Goal: Information Seeking & Learning: Learn about a topic

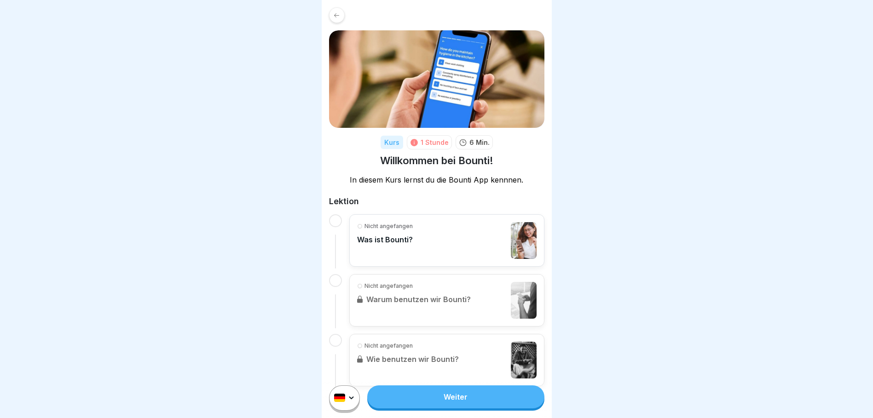
scroll to position [7, 0]
click at [334, 274] on div at bounding box center [335, 280] width 13 height 13
click at [387, 235] on p "Was ist Bounti?" at bounding box center [385, 239] width 56 height 9
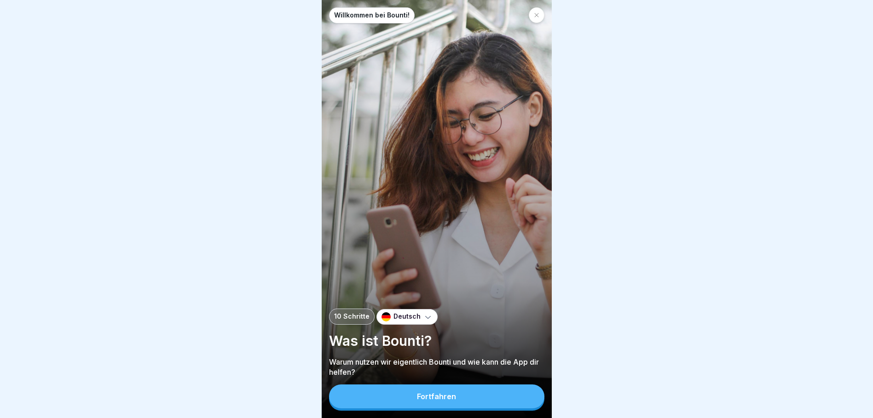
scroll to position [7, 0]
click at [478, 398] on button "Fortfahren" at bounding box center [436, 397] width 215 height 24
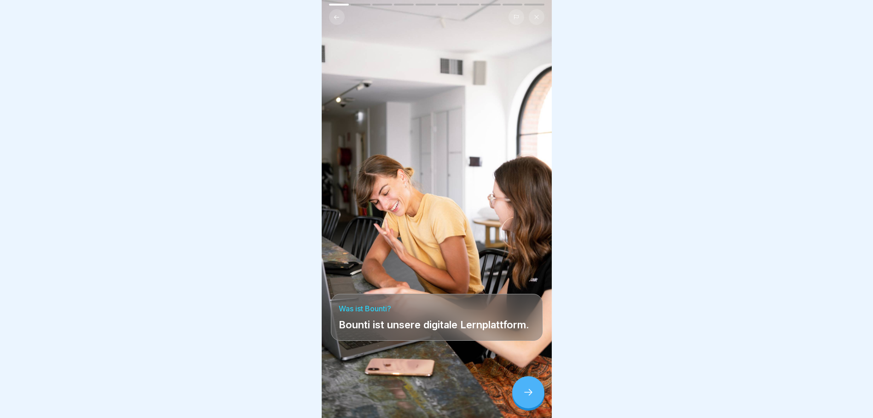
click at [526, 393] on icon at bounding box center [528, 392] width 11 height 11
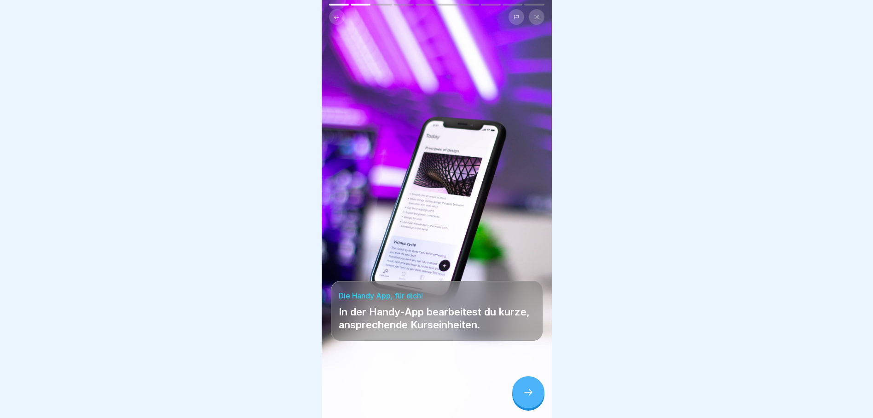
click at [529, 392] on icon at bounding box center [528, 392] width 11 height 11
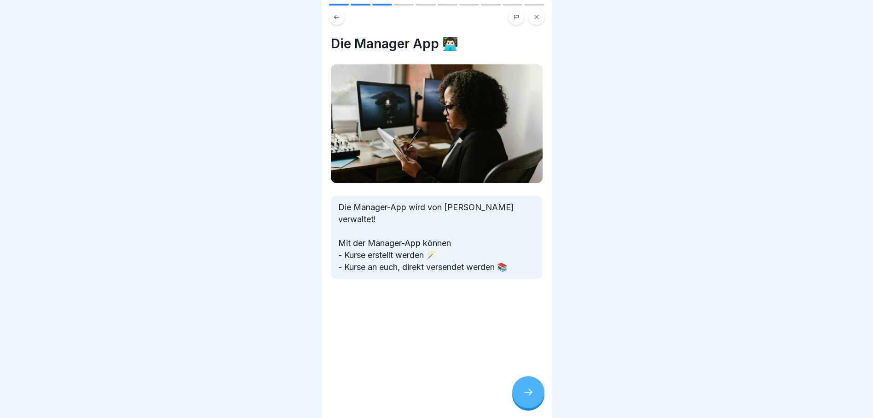
click at [529, 389] on icon at bounding box center [528, 392] width 11 height 11
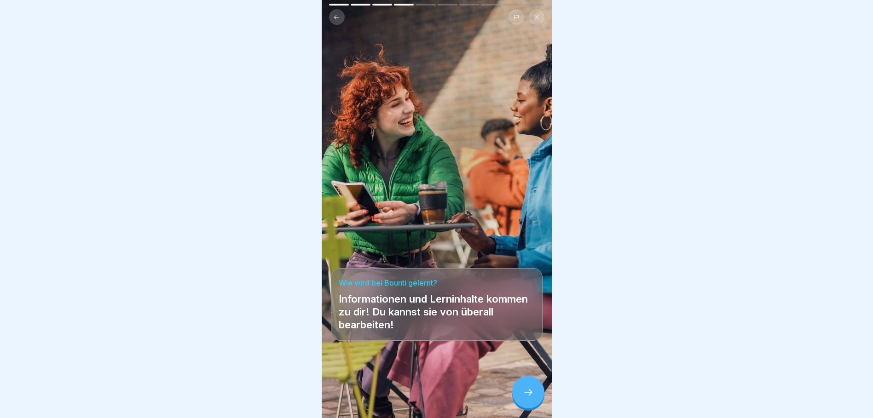
click at [529, 388] on icon at bounding box center [528, 392] width 11 height 11
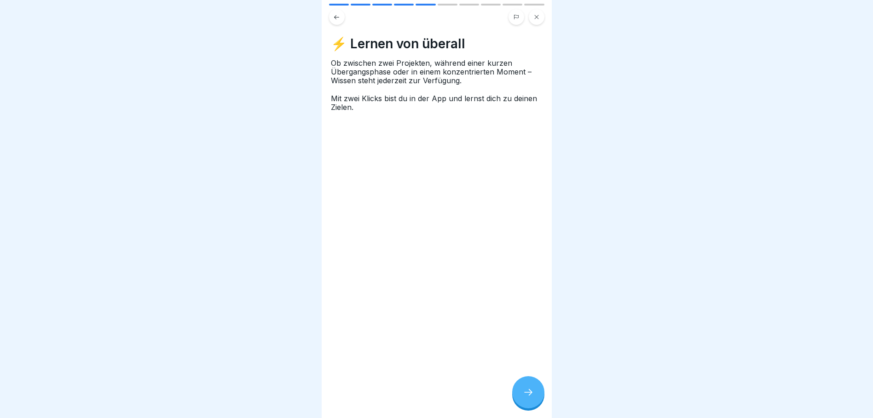
click at [529, 388] on icon at bounding box center [528, 392] width 11 height 11
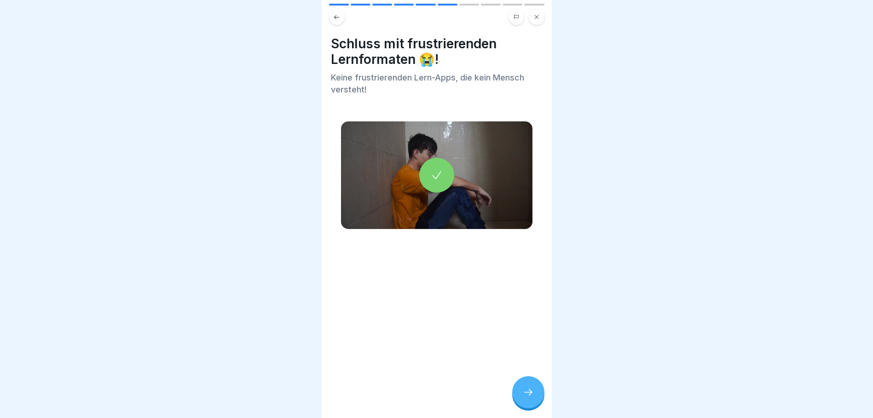
click at [529, 388] on icon at bounding box center [528, 392] width 11 height 11
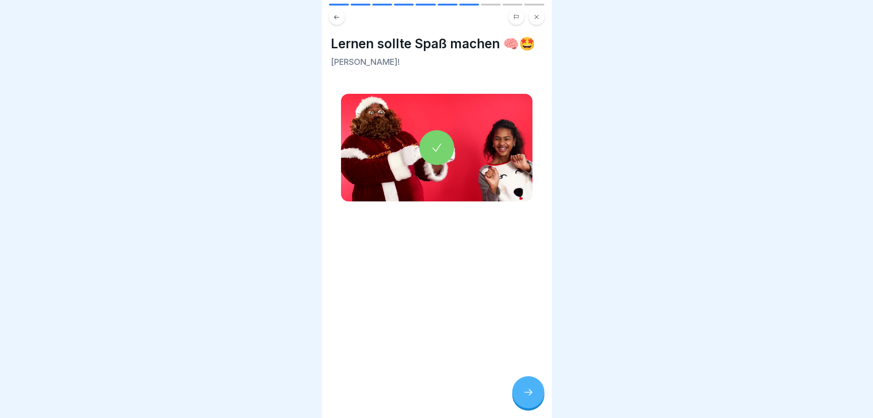
click at [529, 388] on icon at bounding box center [528, 392] width 11 height 11
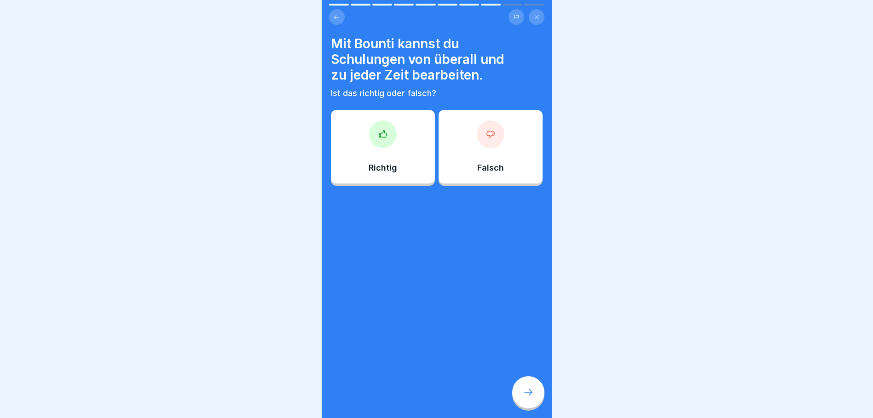
click at [529, 388] on icon at bounding box center [528, 392] width 11 height 11
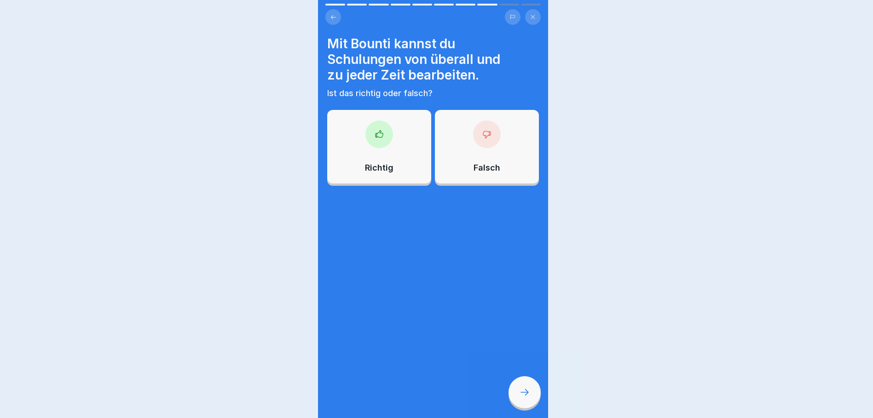
scroll to position [0, 0]
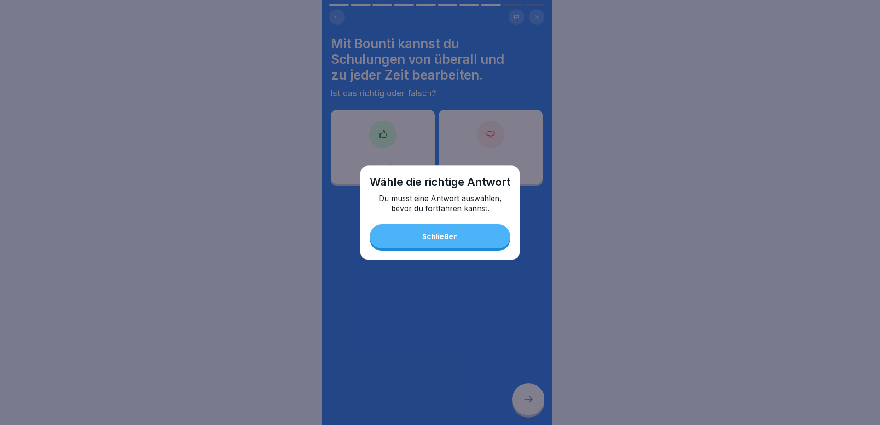
click at [466, 231] on button "Schließen" at bounding box center [439, 237] width 141 height 24
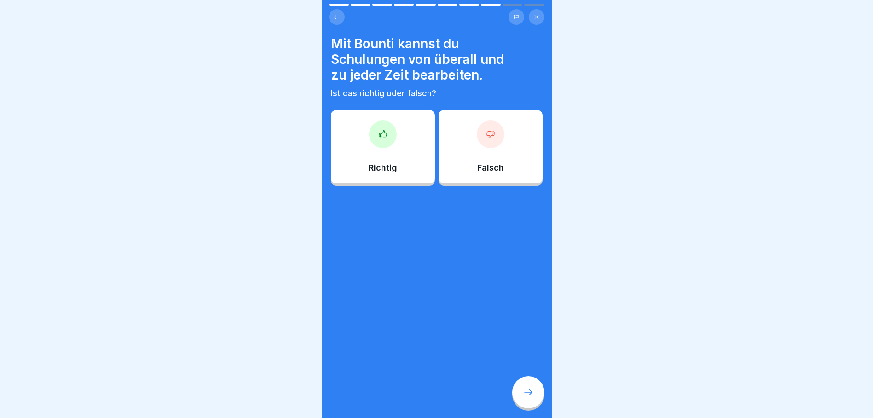
click at [407, 149] on div "Richtig" at bounding box center [383, 147] width 104 height 74
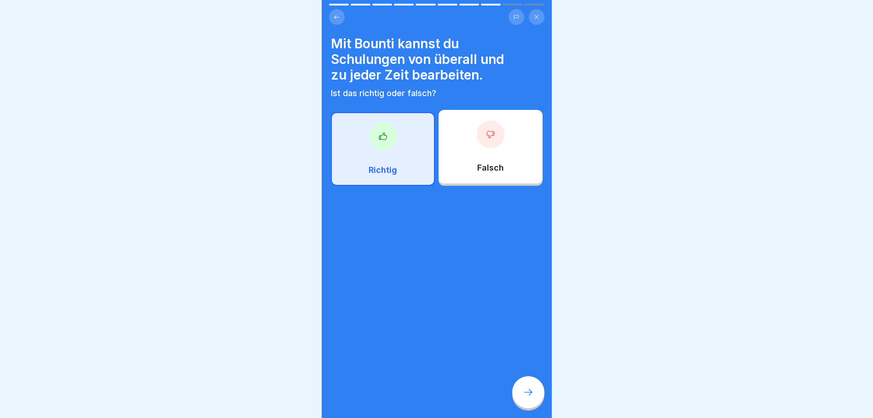
click at [527, 398] on icon at bounding box center [528, 392] width 11 height 11
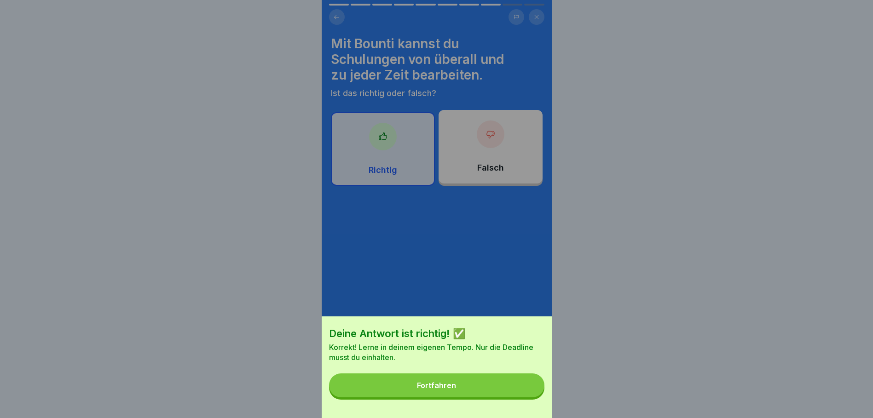
click at [489, 390] on button "Fortfahren" at bounding box center [436, 386] width 215 height 24
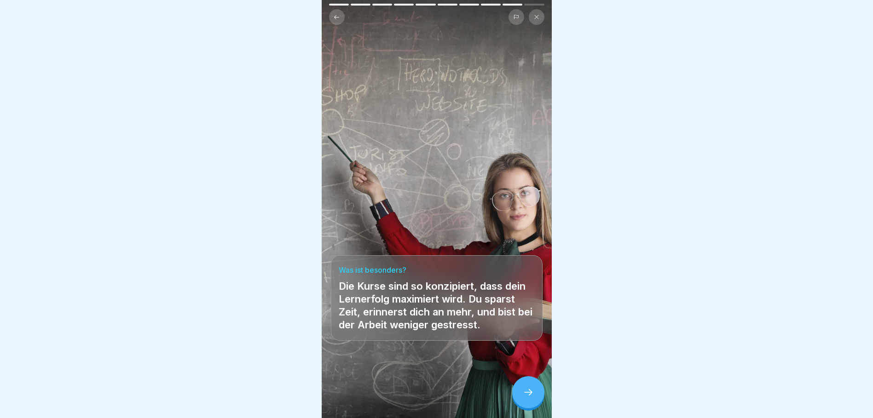
scroll to position [7, 0]
click at [524, 391] on icon at bounding box center [528, 392] width 11 height 11
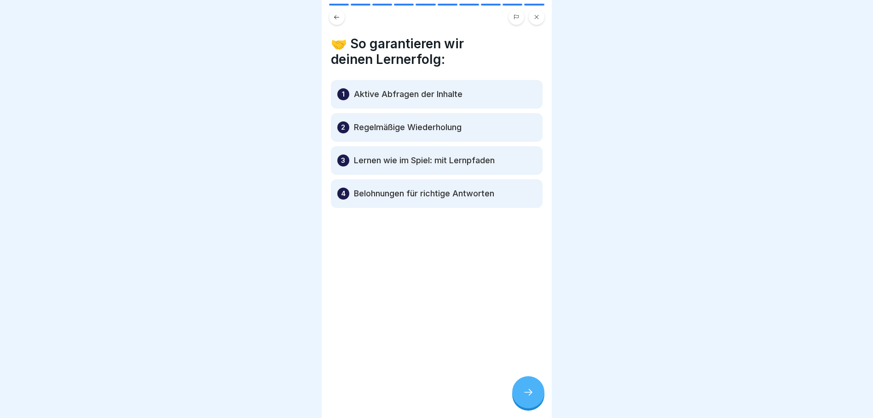
click at [536, 387] on div at bounding box center [528, 392] width 32 height 32
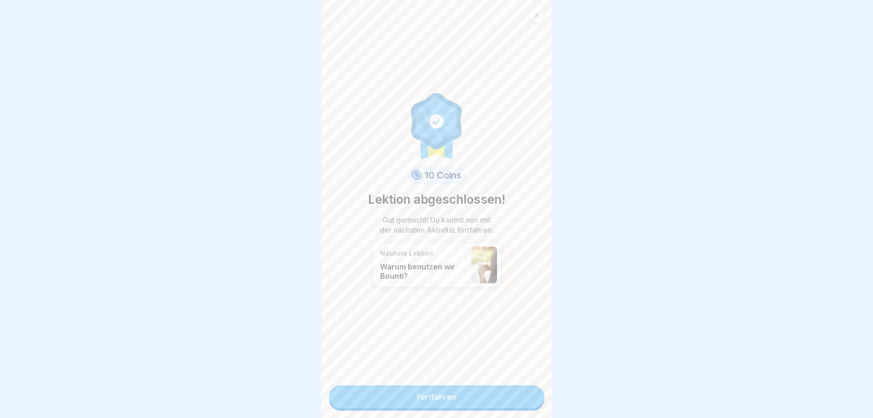
click at [493, 386] on link "Fortfahren" at bounding box center [436, 397] width 215 height 23
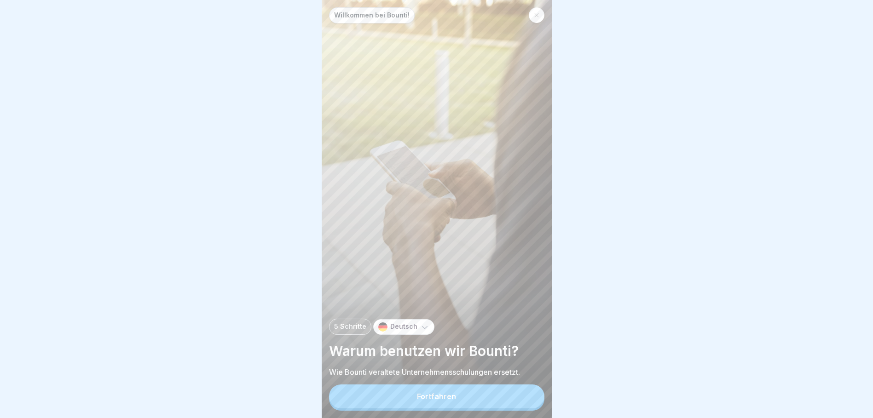
scroll to position [7, 0]
drag, startPoint x: 785, startPoint y: 0, endPoint x: 794, endPoint y: 228, distance: 228.4
click at [794, 228] on div at bounding box center [436, 209] width 873 height 418
click at [472, 398] on button "Fortfahren" at bounding box center [436, 397] width 215 height 24
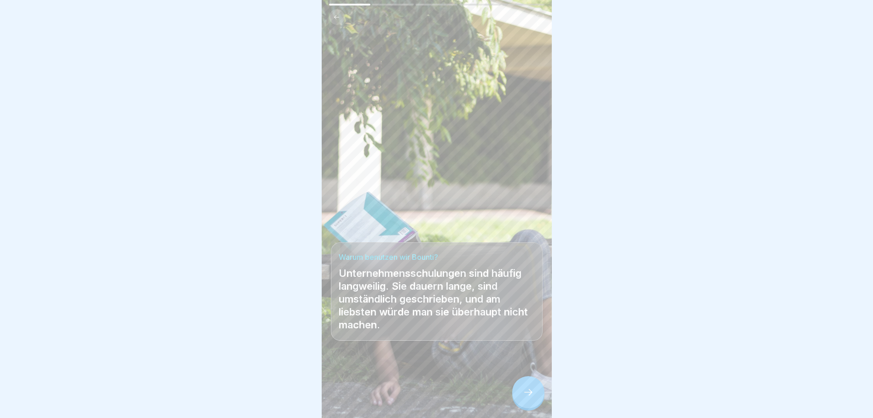
click at [531, 394] on icon at bounding box center [528, 392] width 11 height 11
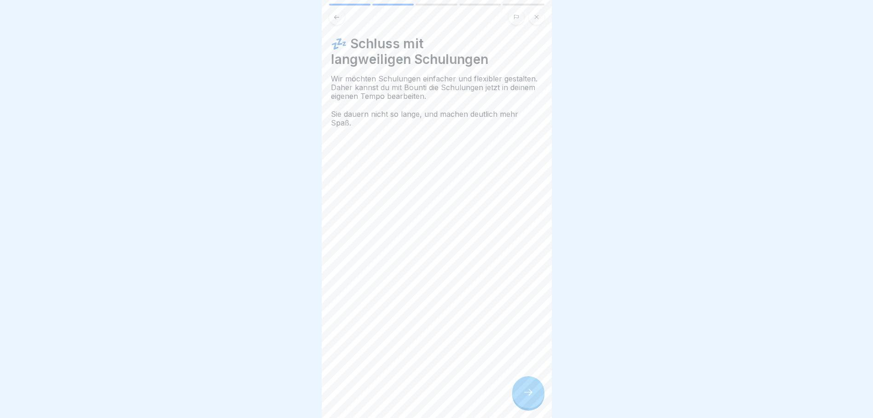
click at [531, 394] on icon at bounding box center [528, 392] width 11 height 11
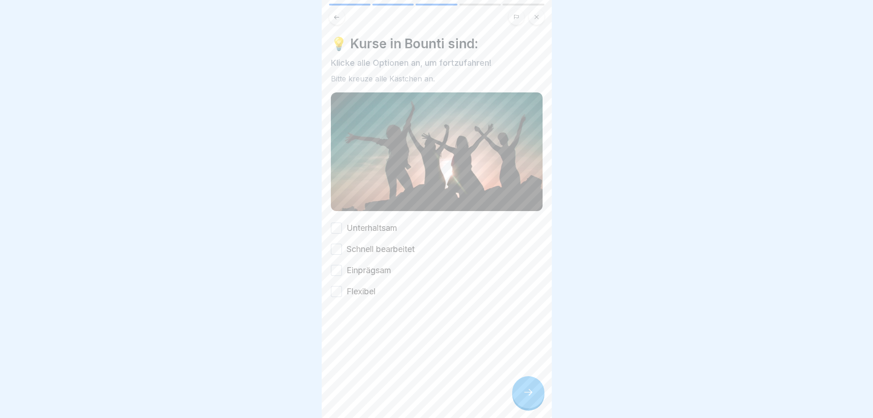
click at [338, 265] on button "Einprägsam" at bounding box center [336, 270] width 11 height 11
click at [337, 286] on button "Flexibel" at bounding box center [336, 291] width 11 height 11
click at [334, 244] on button "Schnell bearbeitet" at bounding box center [336, 249] width 11 height 11
click at [335, 223] on button "Unterhaltsam" at bounding box center [336, 228] width 11 height 11
click at [533, 387] on div at bounding box center [528, 392] width 32 height 32
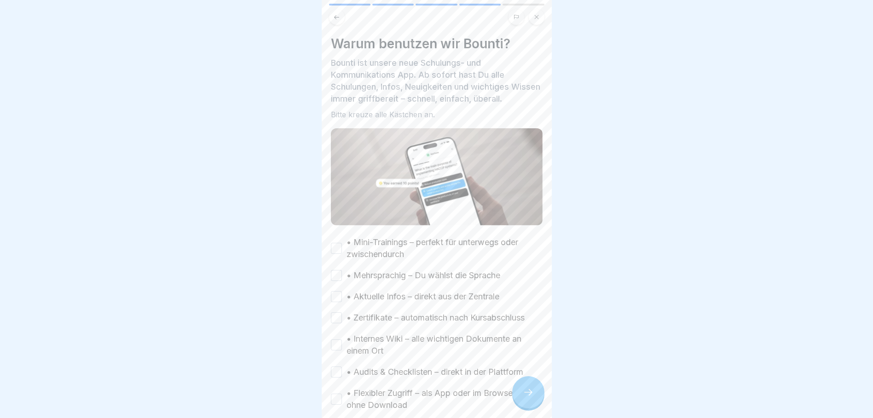
click at [334, 243] on button "• Mini-Trainings – perfekt für unterwegs oder zwischendurch" at bounding box center [336, 248] width 11 height 11
click at [338, 270] on button "• Mehrsprachig – Du wählst die Sprache" at bounding box center [336, 275] width 11 height 11
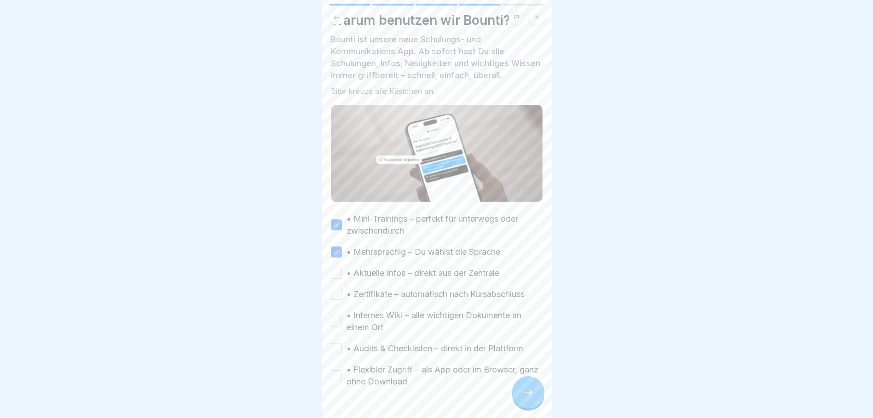
scroll to position [46, 0]
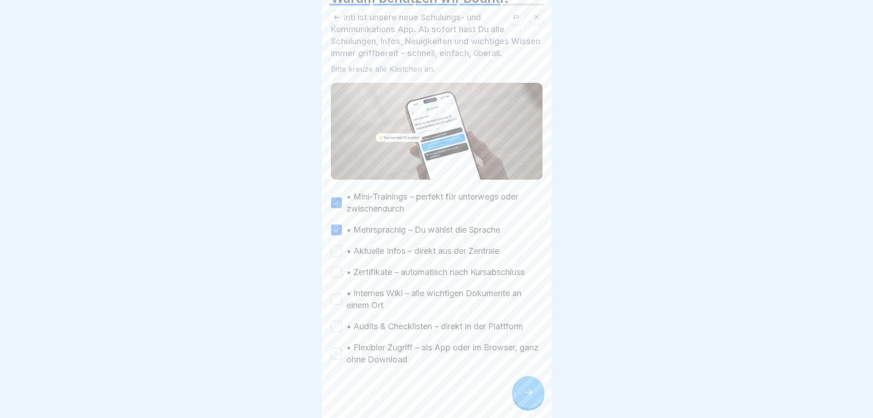
click at [338, 246] on button "• Aktuelle Infos – direkt aus der Zentrale" at bounding box center [336, 251] width 11 height 11
click at [338, 267] on button "• Zertifikate – automatisch nach Kursabschluss" at bounding box center [336, 272] width 11 height 11
click at [331, 288] on div "• Internes Wiki – alle wichtigen Dokumente an einem Ort" at bounding box center [437, 300] width 212 height 24
click at [337, 288] on div "• Internes Wiki – alle wichtigen Dokumente an einem Ort" at bounding box center [437, 300] width 212 height 24
click at [338, 294] on button "• Internes Wiki – alle wichtigen Dokumente an einem Ort" at bounding box center [336, 299] width 11 height 11
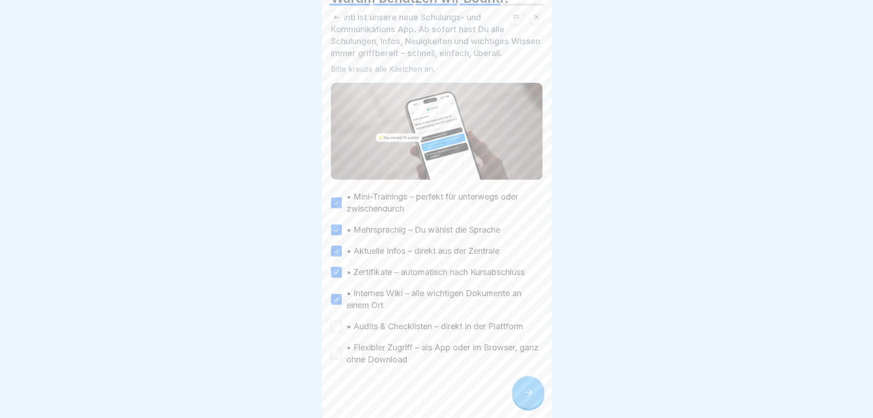
click at [336, 321] on button "• Audits & Checklisten – direkt in der Plattform" at bounding box center [336, 326] width 11 height 11
click at [342, 344] on div "• Flexibler Zugriff – als App oder im Browser, ganz ohne Download" at bounding box center [437, 354] width 212 height 24
click at [340, 348] on button "• Flexibler Zugriff – als App oder im Browser, ganz ohne Download" at bounding box center [336, 353] width 11 height 11
click at [520, 391] on div at bounding box center [528, 392] width 32 height 32
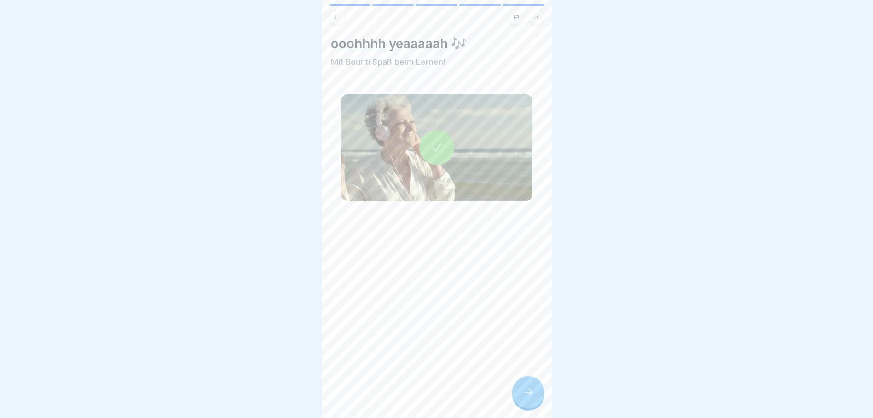
click at [531, 391] on icon at bounding box center [528, 392] width 11 height 11
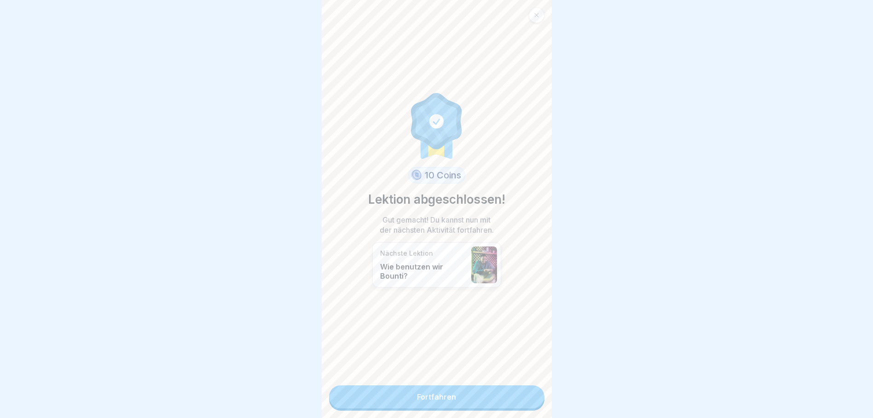
click at [506, 391] on link "Fortfahren" at bounding box center [436, 397] width 215 height 23
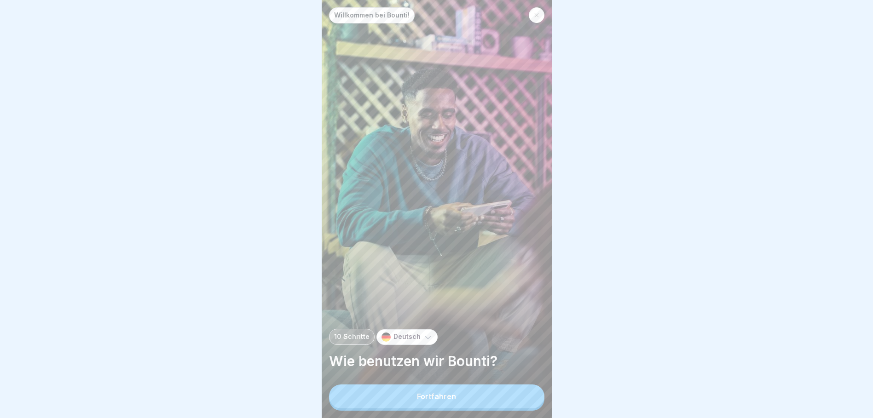
scroll to position [7, 0]
click at [486, 397] on button "Fortfahren" at bounding box center [436, 397] width 215 height 24
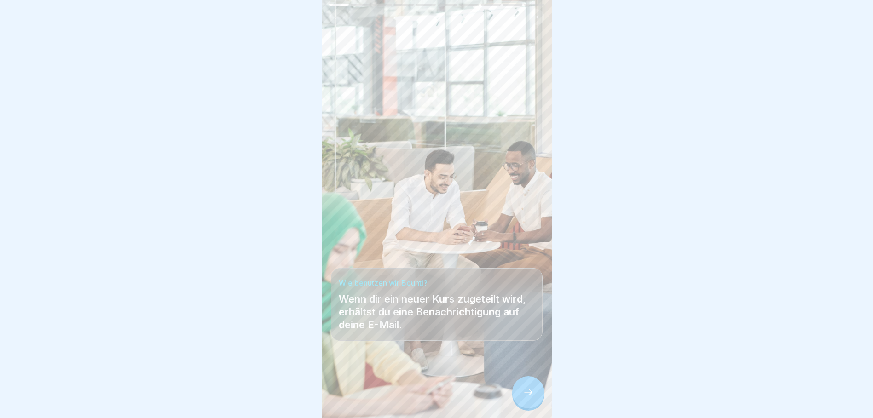
click at [530, 391] on icon at bounding box center [528, 392] width 11 height 11
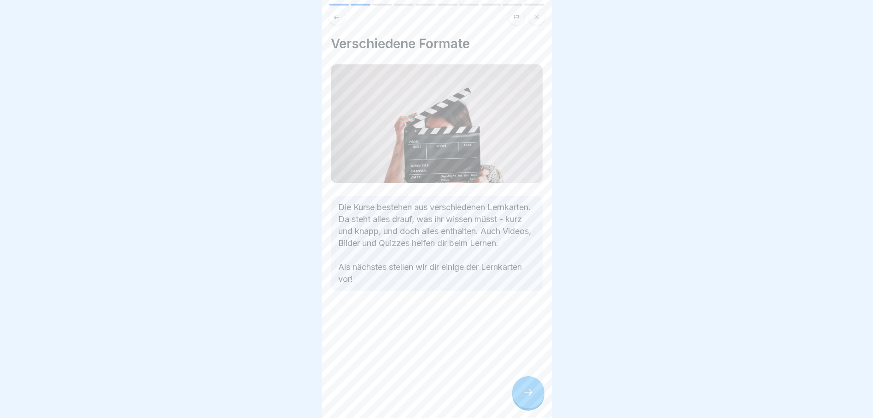
click at [530, 391] on icon at bounding box center [528, 392] width 11 height 11
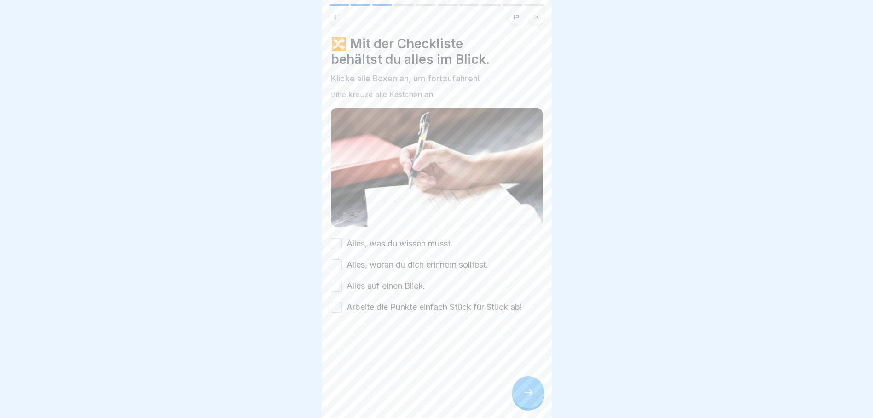
click at [336, 238] on button "Alles, was du wissen musst." at bounding box center [336, 243] width 11 height 11
click at [336, 260] on button "Alles, woran du dich erinnern solltest." at bounding box center [336, 265] width 11 height 11
click at [340, 281] on button "Alles auf einen Blick." at bounding box center [336, 286] width 11 height 11
click at [341, 302] on button "Arbeite die Punkte einfach Stück für Stück ab!" at bounding box center [336, 307] width 11 height 11
click at [521, 397] on div at bounding box center [528, 392] width 32 height 32
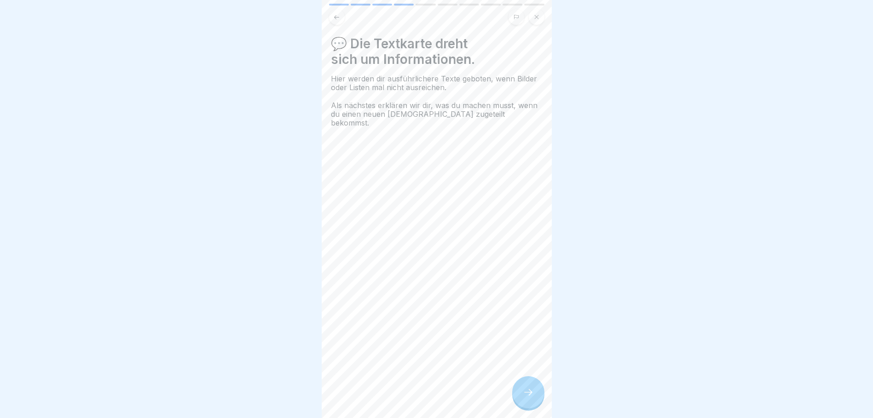
click at [528, 396] on icon at bounding box center [528, 392] width 11 height 11
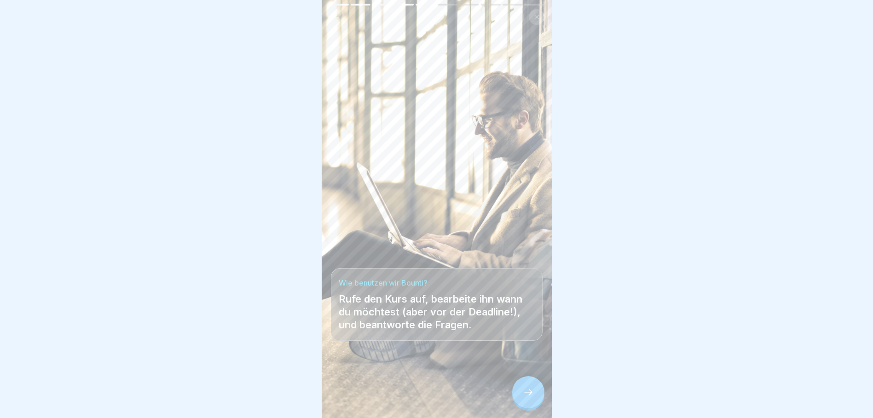
click at [531, 391] on icon at bounding box center [528, 392] width 11 height 11
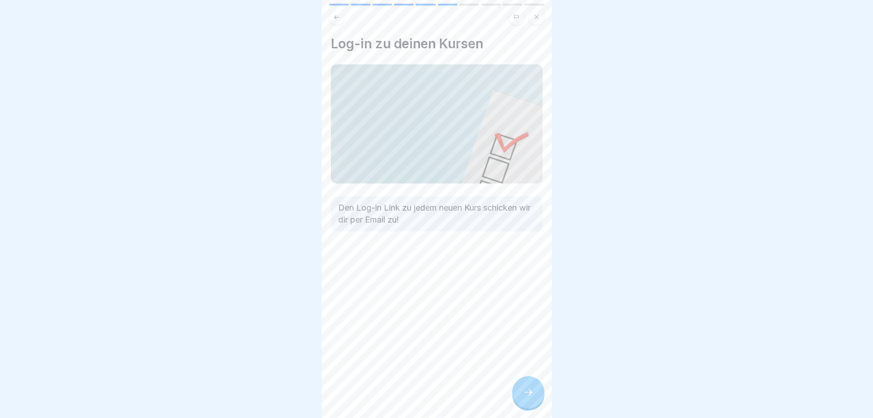
click at [531, 391] on icon at bounding box center [528, 392] width 11 height 11
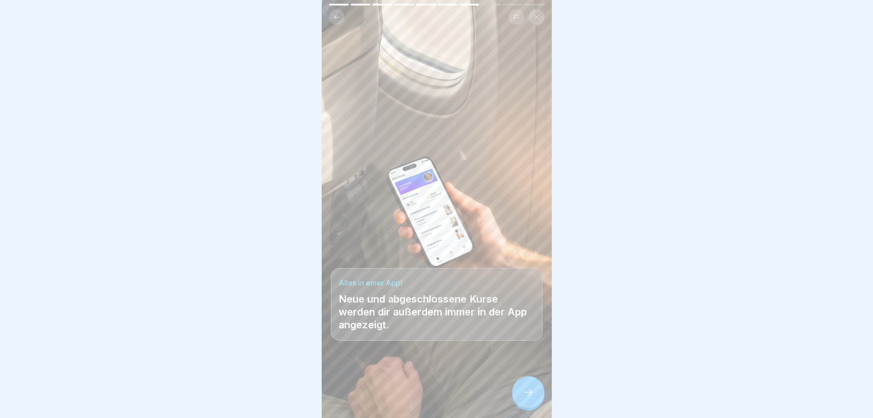
click at [525, 392] on icon at bounding box center [528, 392] width 11 height 11
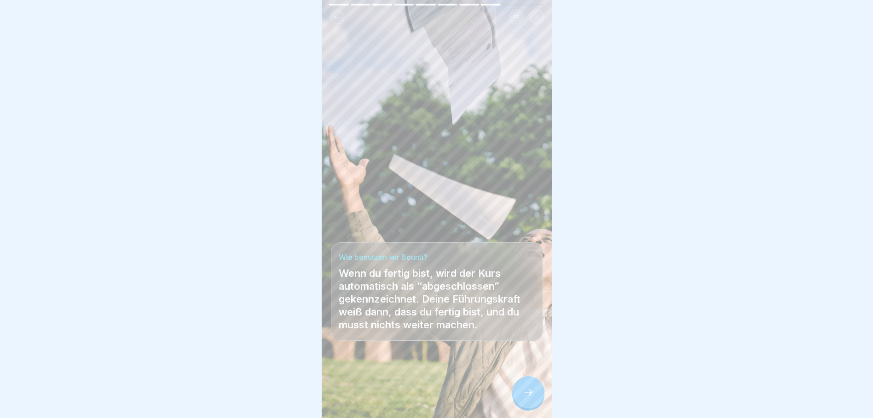
click at [530, 388] on icon at bounding box center [528, 392] width 11 height 11
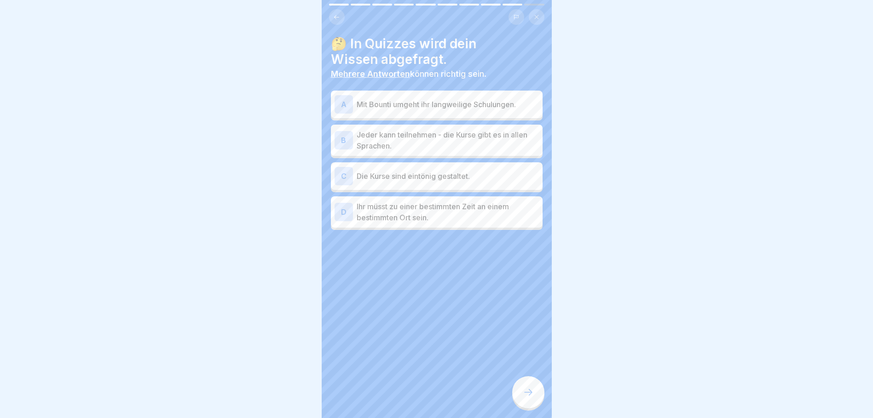
click at [432, 99] on p "Mit Bounti umgeht ihr langweilige Schulungen." at bounding box center [448, 104] width 182 height 11
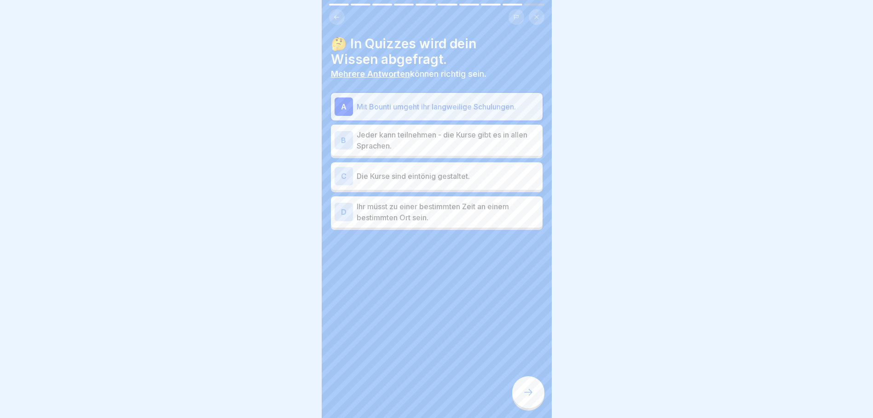
click at [509, 129] on p "Jeder kann teilnehmen - die Kurse gibt es in allen Sprachen." at bounding box center [448, 140] width 182 height 22
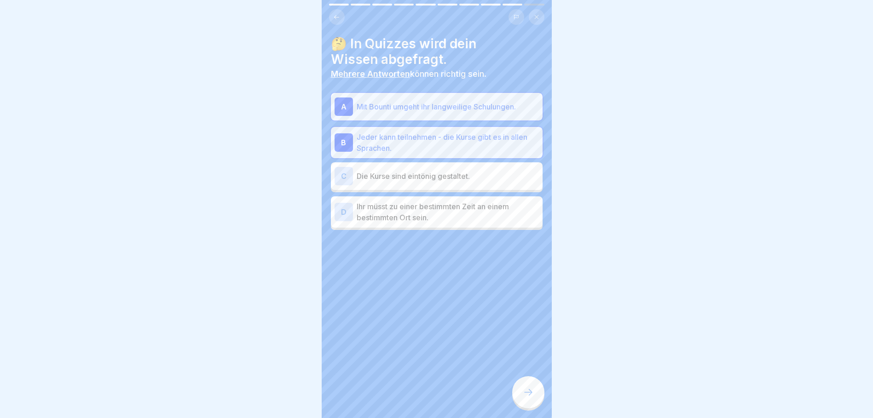
click at [526, 401] on div at bounding box center [528, 392] width 32 height 32
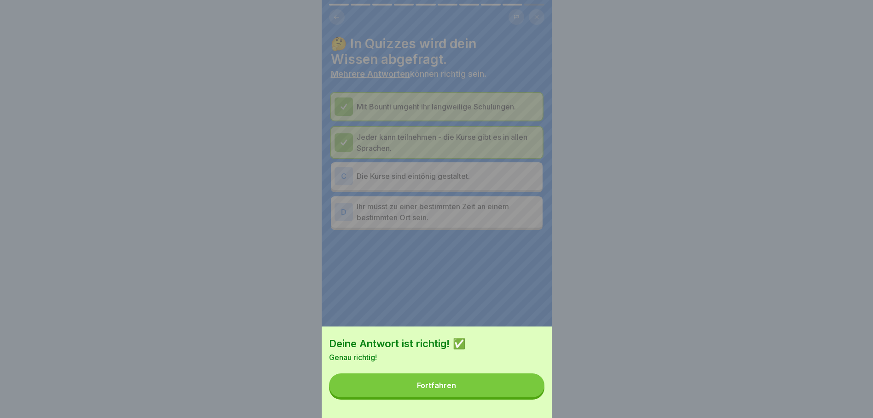
click at [528, 398] on button "Fortfahren" at bounding box center [436, 386] width 215 height 24
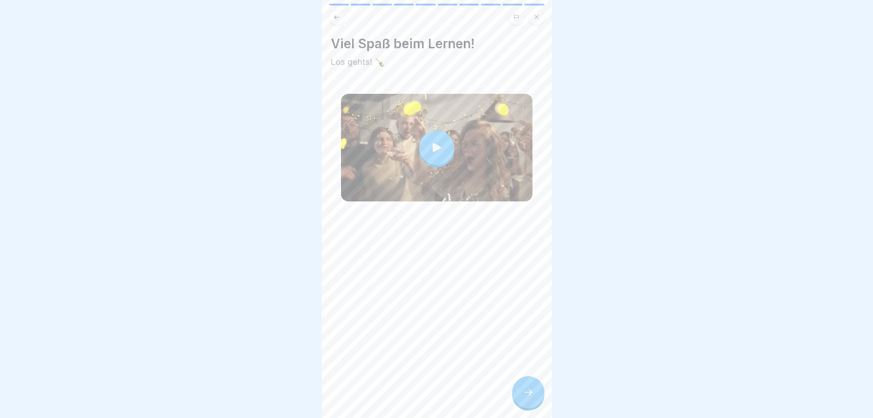
click at [531, 388] on icon at bounding box center [528, 392] width 11 height 11
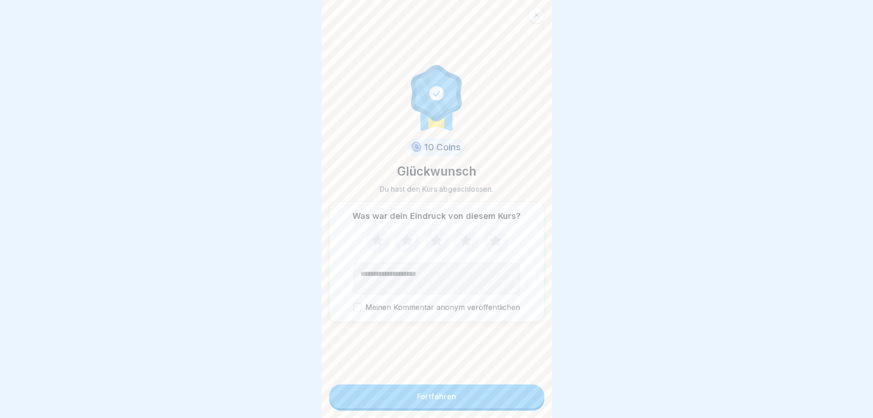
click at [490, 241] on icon at bounding box center [495, 241] width 12 height 12
click at [441, 391] on button "Fortfahren" at bounding box center [436, 397] width 215 height 24
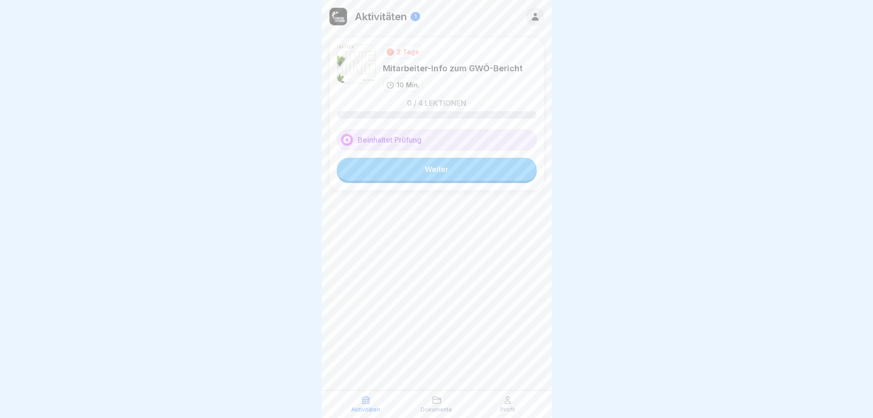
click at [536, 14] on icon at bounding box center [534, 17] width 7 height 8
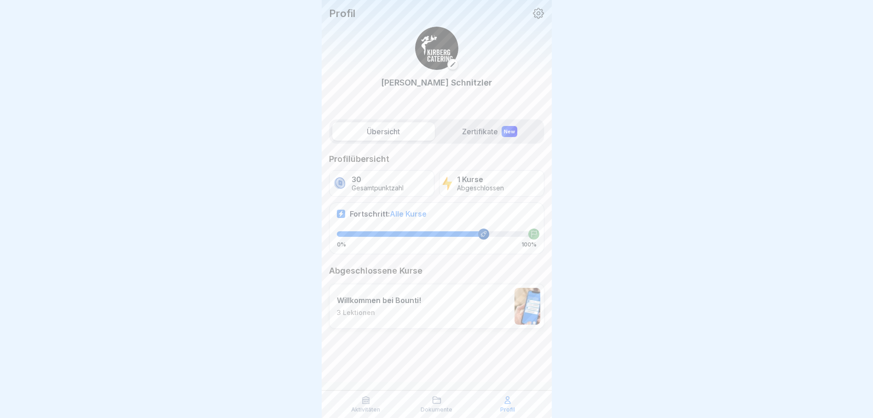
scroll to position [7, 0]
drag, startPoint x: 802, startPoint y: 0, endPoint x: 666, endPoint y: 243, distance: 278.5
click at [666, 243] on div at bounding box center [436, 209] width 873 height 418
click at [481, 243] on div "Fortschritt: Alle Kurse 0% 100%" at bounding box center [436, 228] width 215 height 52
click at [371, 407] on p "Aktivitäten" at bounding box center [365, 410] width 29 height 6
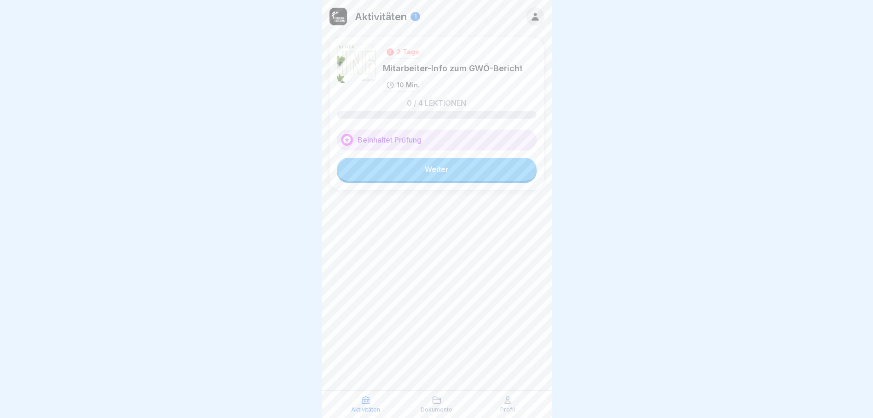
click at [479, 170] on link "Weiter" at bounding box center [437, 169] width 200 height 23
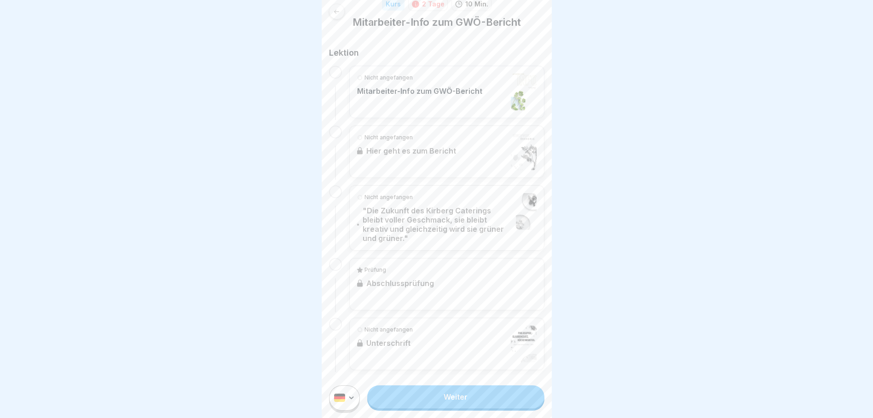
scroll to position [7, 0]
click at [450, 89] on div "Nicht angefangen Mitarbeiter-Info zum GWÖ-Bericht" at bounding box center [419, 92] width 125 height 37
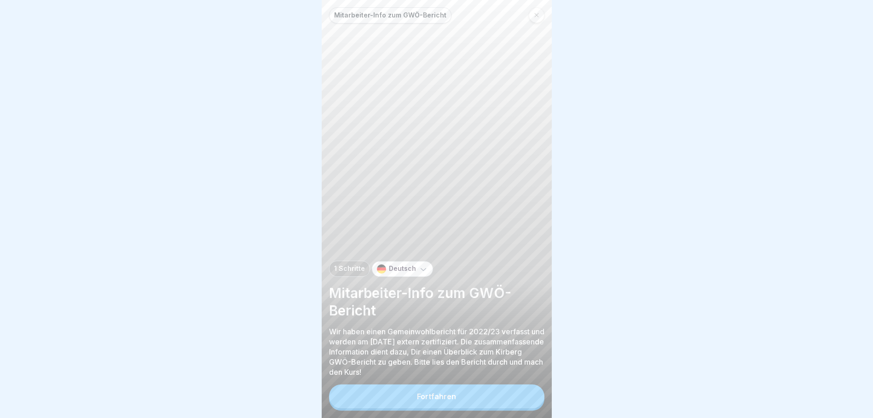
scroll to position [7, 0]
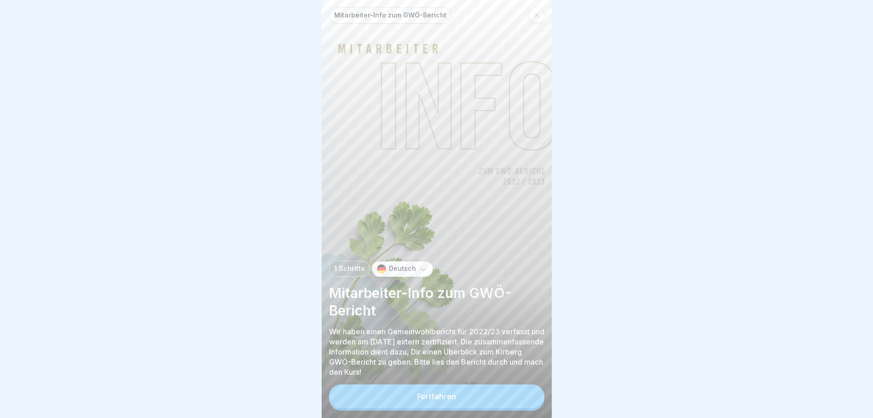
click at [489, 392] on button "Fortfahren" at bounding box center [436, 397] width 215 height 24
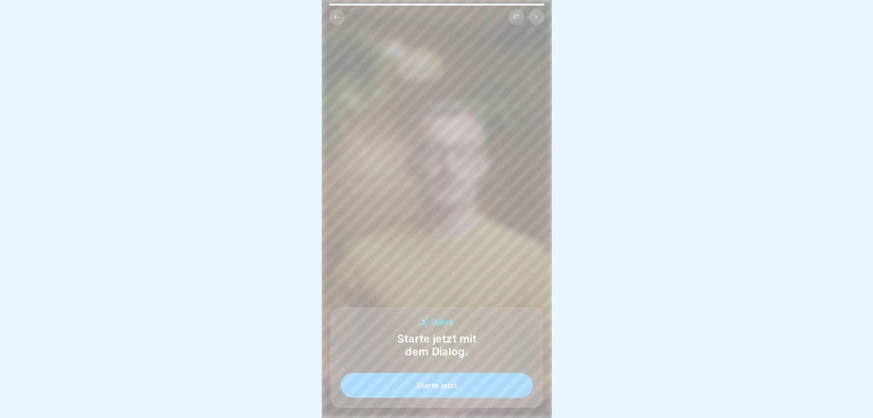
click at [484, 390] on button "Starte jetzt" at bounding box center [436, 385] width 192 height 25
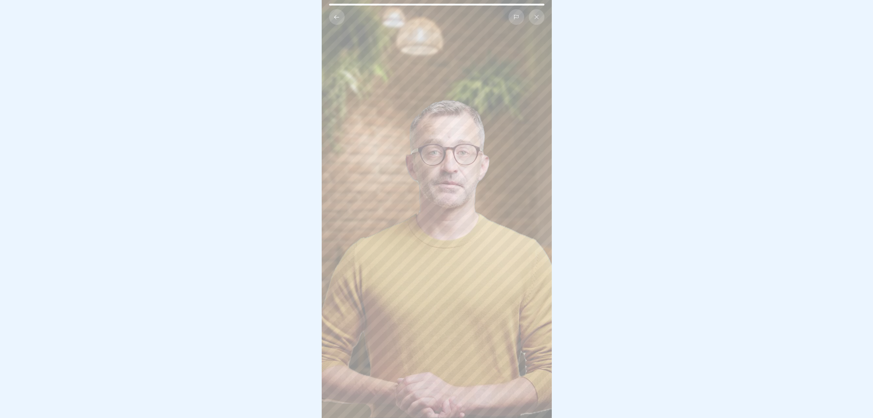
click at [501, 236] on video at bounding box center [437, 209] width 230 height 418
click at [754, 187] on div at bounding box center [436, 209] width 873 height 418
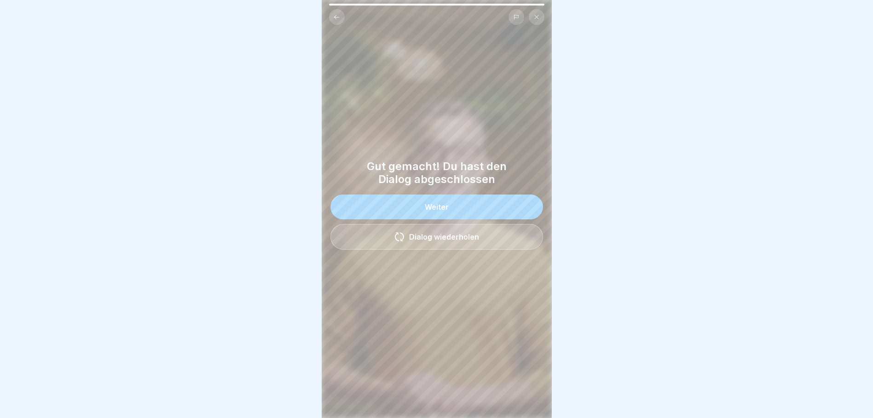
click at [433, 198] on button "Weiter" at bounding box center [436, 207] width 213 height 25
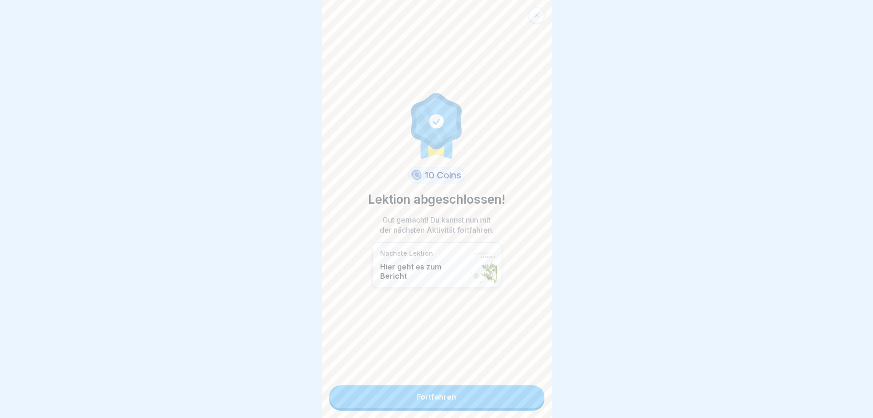
click at [438, 269] on p "Hier geht es zum Bericht" at bounding box center [423, 271] width 87 height 18
click at [403, 252] on div "Nächste Lektion Hier geht es zum Bericht" at bounding box center [423, 264] width 87 height 31
click at [451, 392] on link "Fortfahren" at bounding box center [436, 397] width 215 height 23
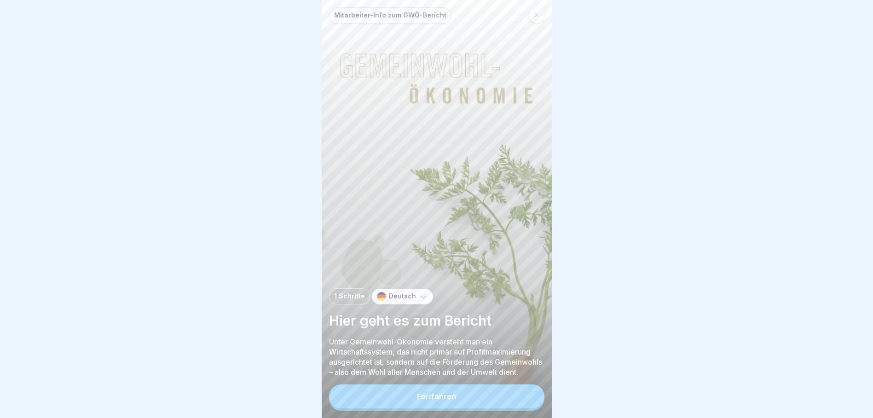
scroll to position [7, 0]
click at [458, 392] on button "Fortfahren" at bounding box center [436, 397] width 215 height 24
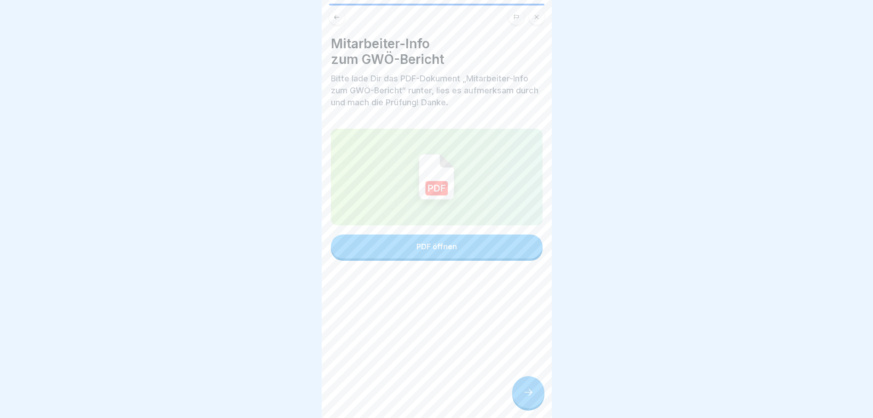
click at [450, 246] on button "PDF öffnen" at bounding box center [437, 247] width 212 height 24
click at [526, 398] on icon at bounding box center [528, 392] width 11 height 11
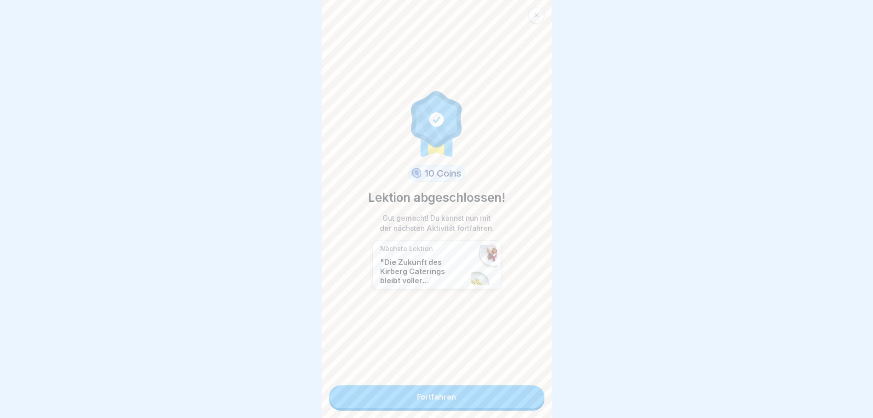
click at [474, 389] on link "Fortfahren" at bounding box center [436, 397] width 215 height 23
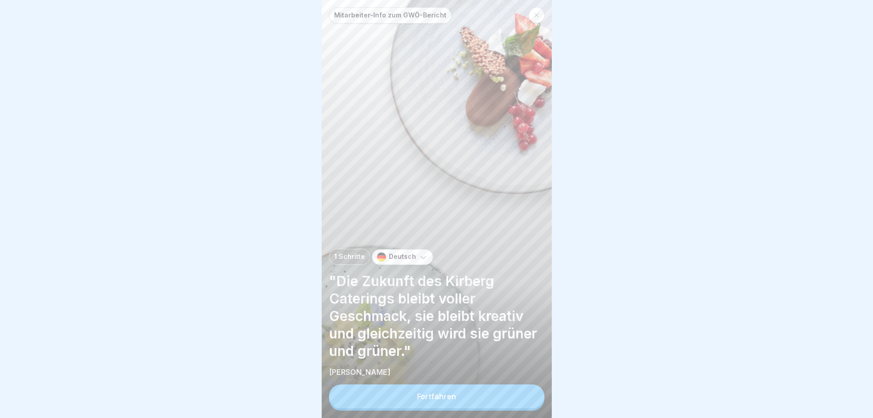
scroll to position [7, 0]
click at [484, 398] on button "Fortfahren" at bounding box center [436, 397] width 215 height 24
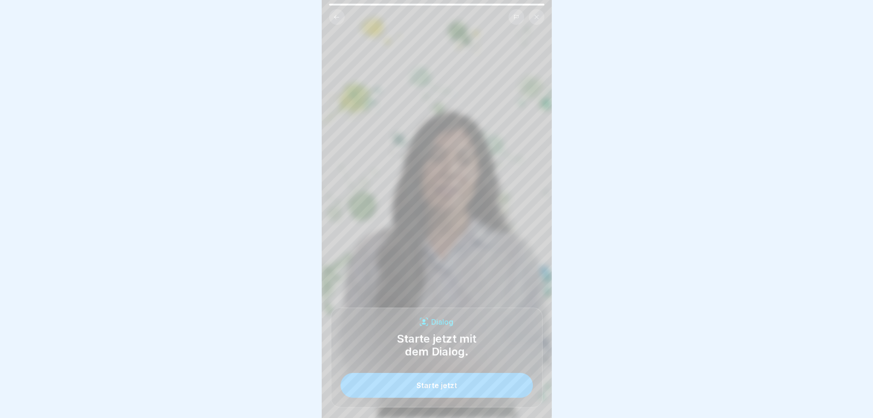
click at [466, 387] on button "Starte jetzt" at bounding box center [436, 385] width 192 height 25
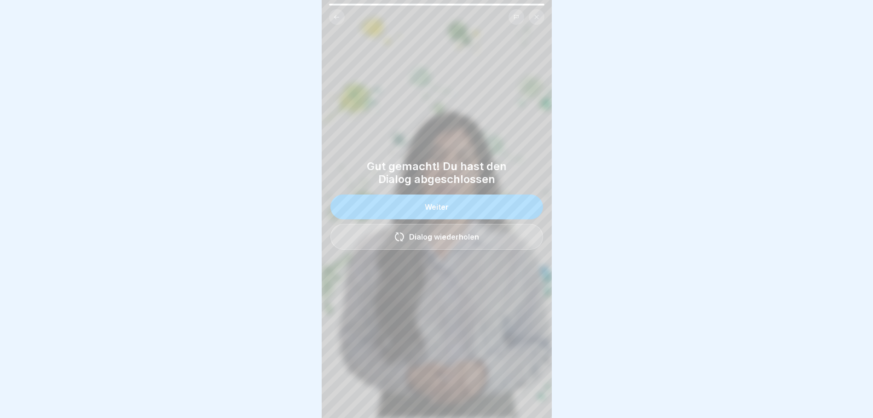
click at [478, 206] on button "Weiter" at bounding box center [436, 207] width 213 height 25
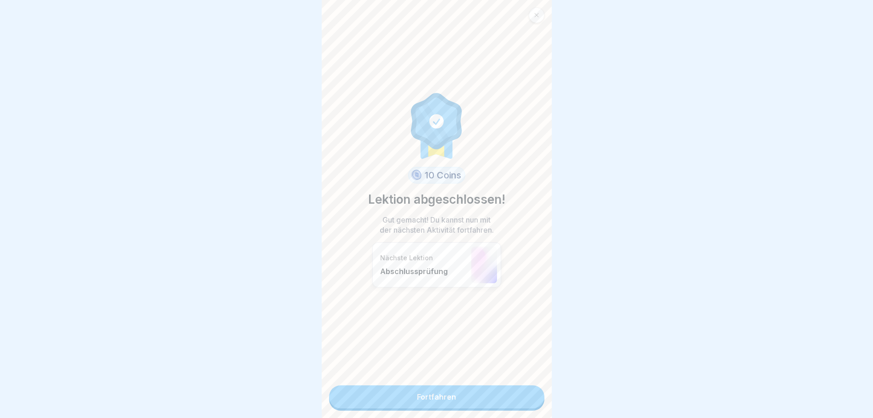
click at [468, 386] on link "Fortfahren" at bounding box center [436, 397] width 215 height 23
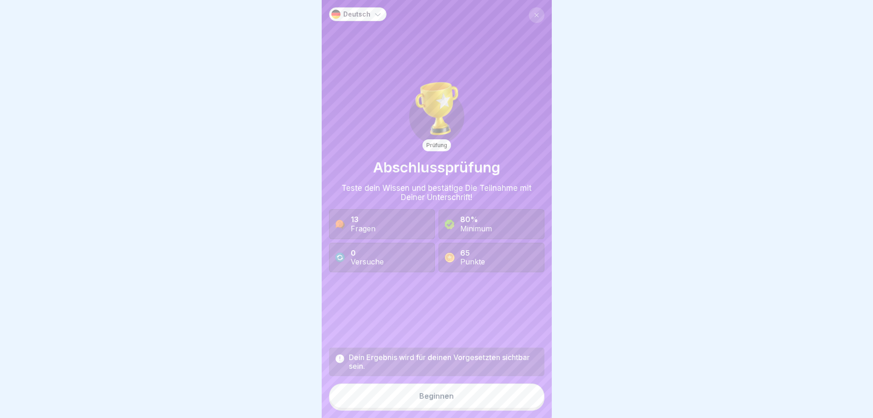
scroll to position [7, 0]
click at [444, 394] on div "Beginnen" at bounding box center [436, 396] width 35 height 8
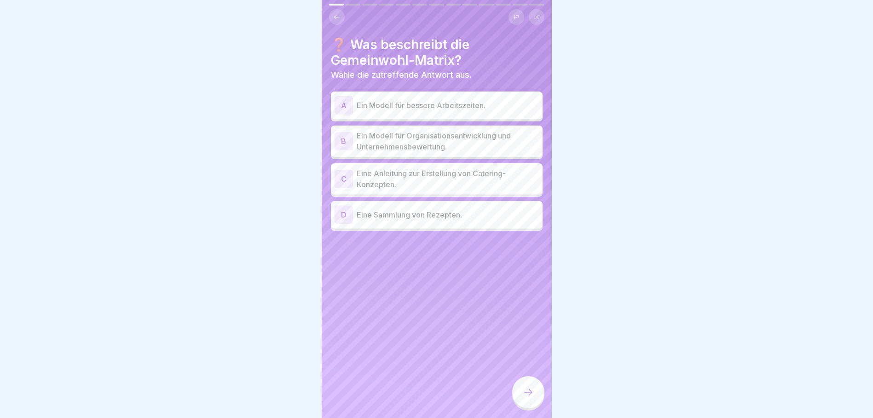
click at [425, 134] on p "Ein Modell für Organisationsentwicklung und Unternehmensbewertung." at bounding box center [448, 141] width 182 height 22
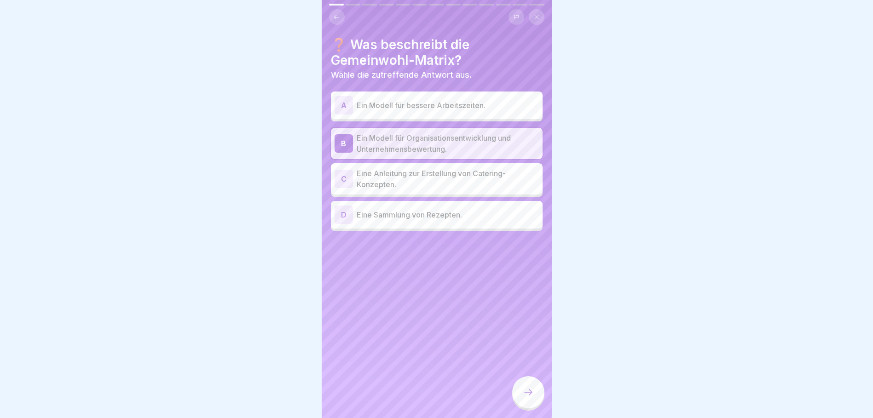
click at [530, 387] on icon at bounding box center [528, 392] width 11 height 11
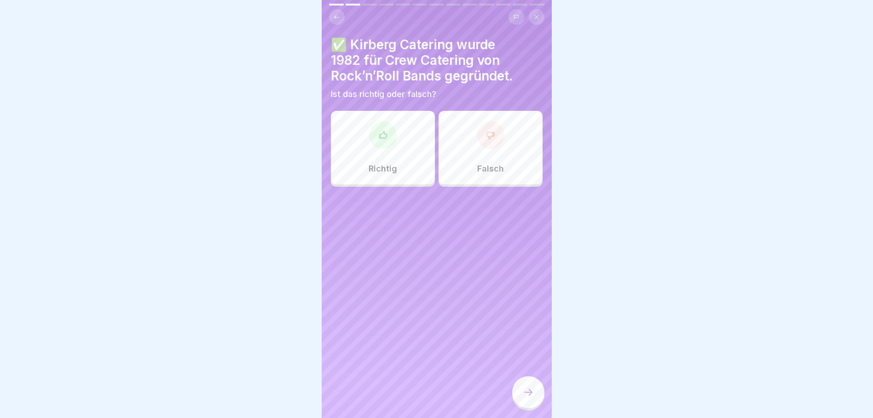
click at [398, 155] on div "Richtig" at bounding box center [383, 148] width 104 height 74
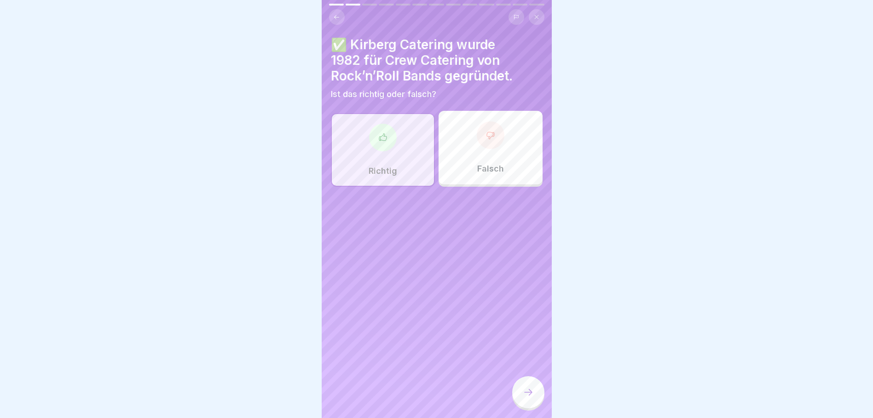
click at [524, 390] on icon at bounding box center [528, 392] width 11 height 11
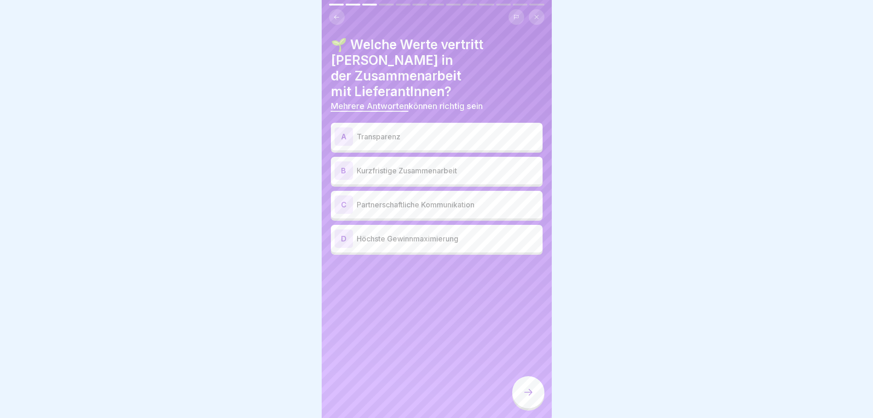
click at [438, 131] on p "Transparenz" at bounding box center [448, 136] width 182 height 11
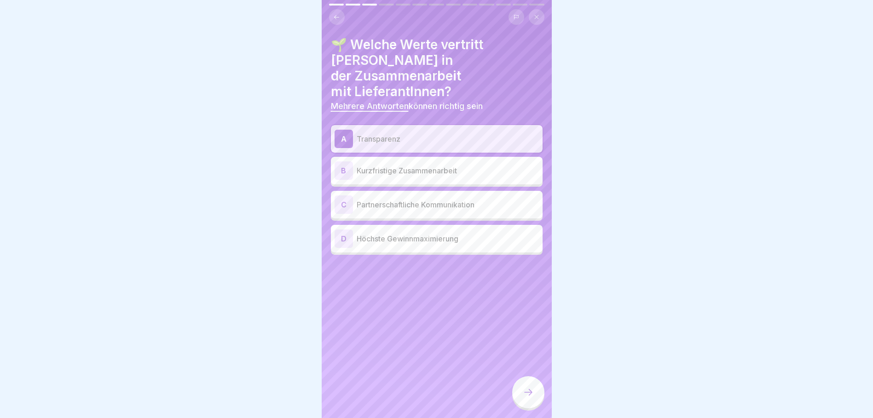
click at [453, 199] on p "Partnerschaftliche Kommunikation" at bounding box center [448, 204] width 182 height 11
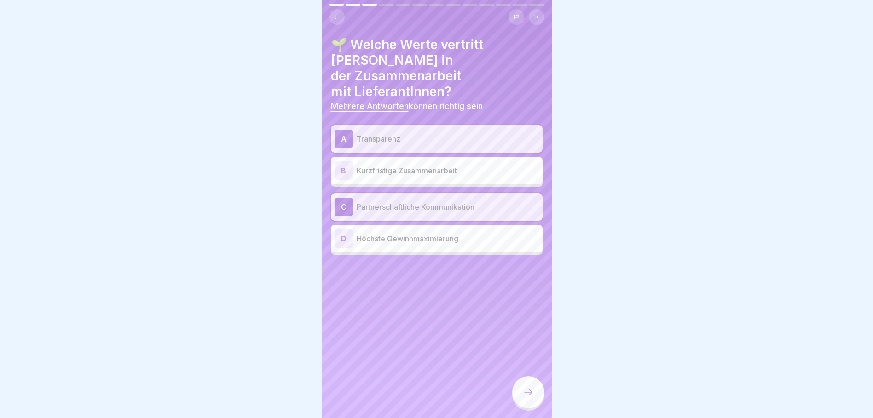
click at [528, 393] on icon at bounding box center [528, 392] width 11 height 11
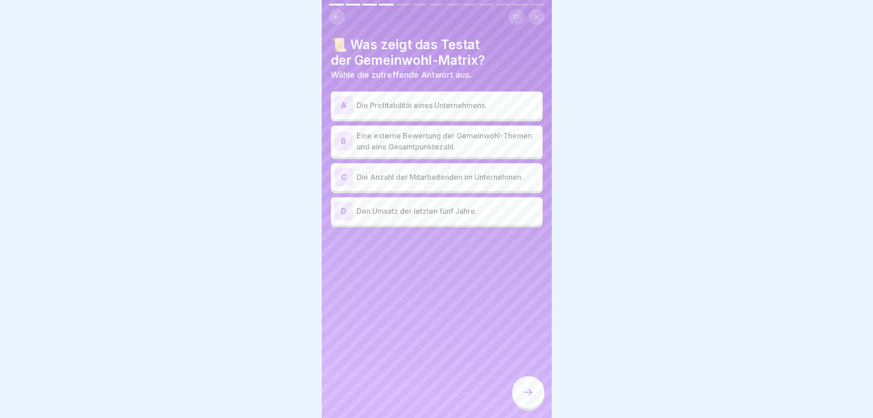
click at [456, 138] on p "Eine externe Bewertung der Gemeinwohl-Themen und eine Gesamtpunktezahl." at bounding box center [448, 141] width 182 height 22
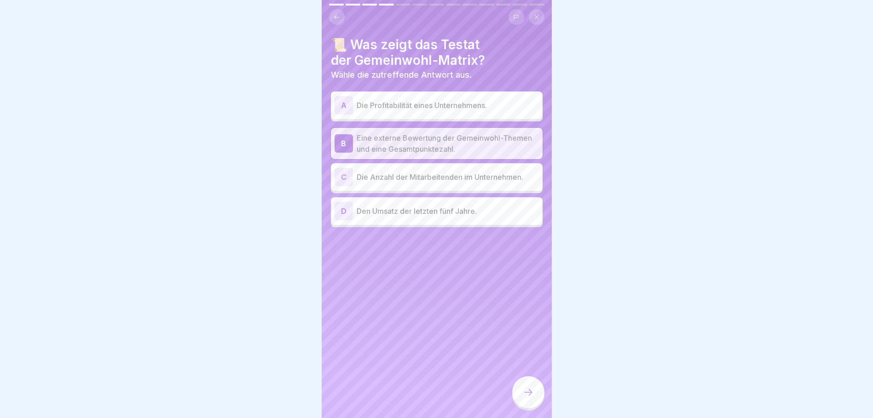
click at [528, 381] on div at bounding box center [528, 392] width 32 height 32
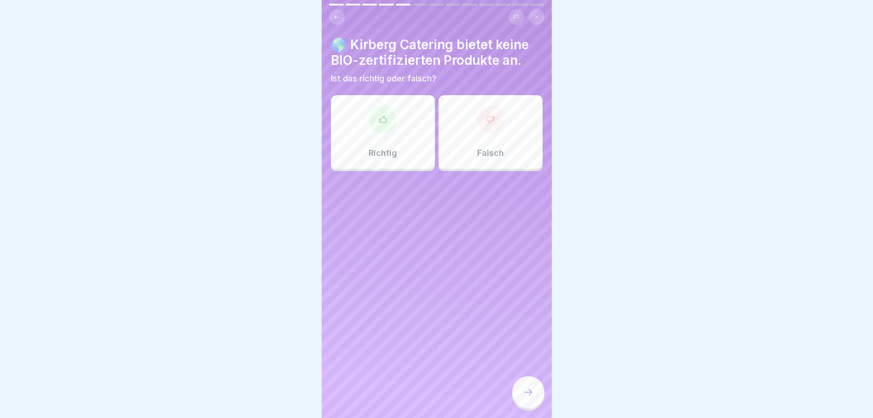
click at [496, 132] on div "Falsch" at bounding box center [490, 132] width 104 height 74
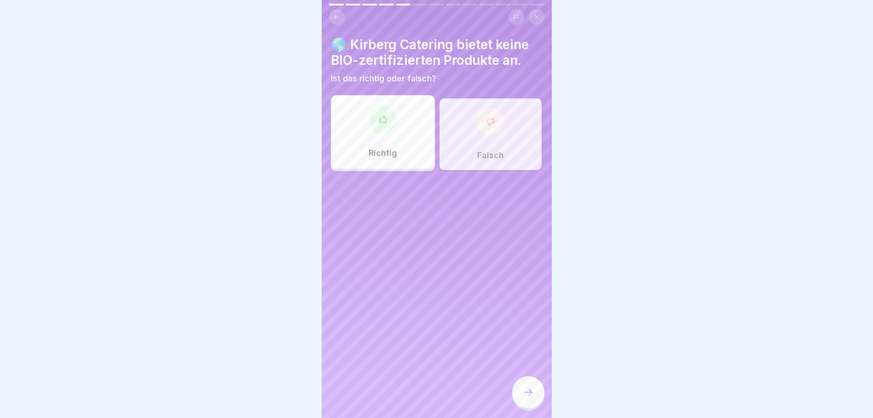
click at [536, 395] on div at bounding box center [528, 392] width 32 height 32
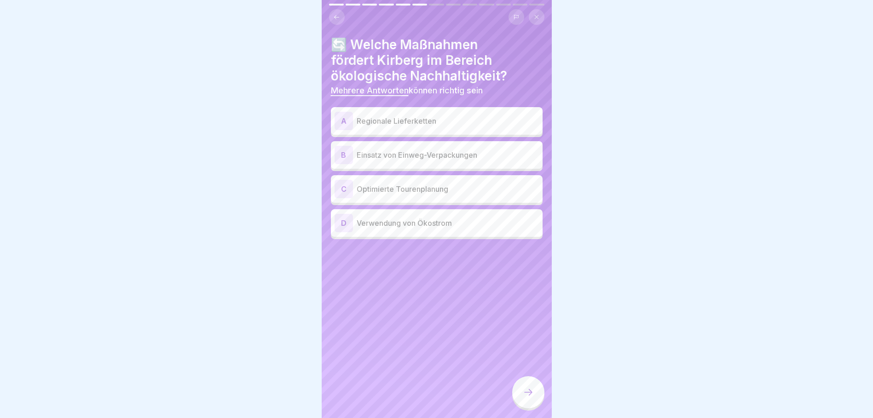
click at [470, 115] on p "Regionale Lieferketten" at bounding box center [448, 120] width 182 height 11
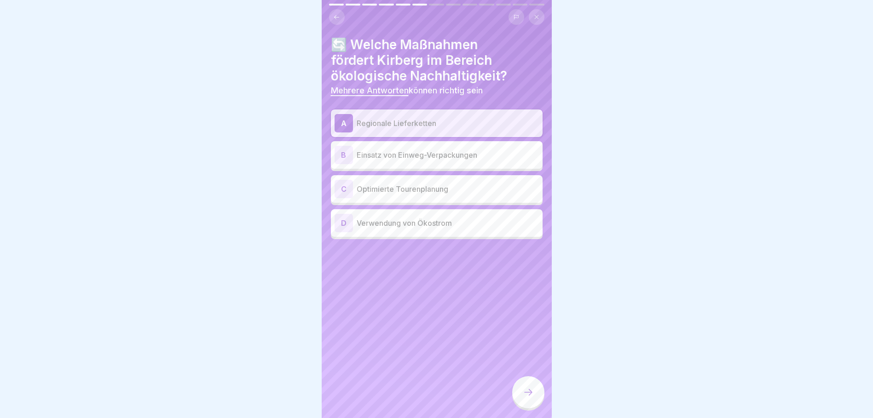
click at [474, 184] on p "Optimierte Tourenplanung" at bounding box center [448, 189] width 182 height 11
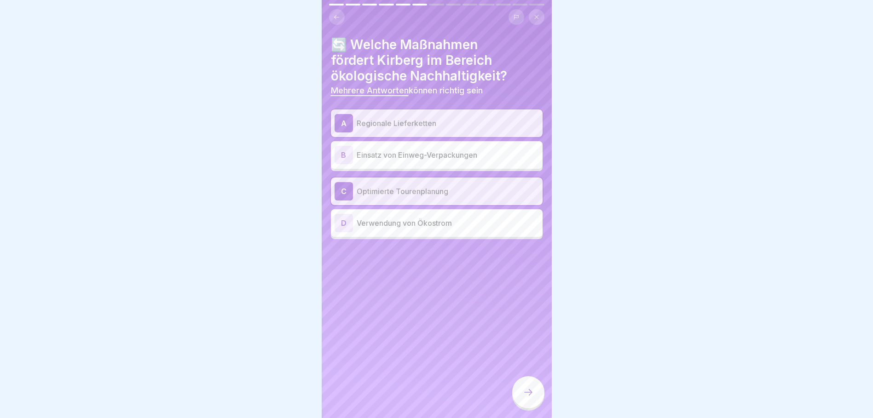
click at [494, 218] on p "Verwendung von Ökostrom" at bounding box center [448, 223] width 182 height 11
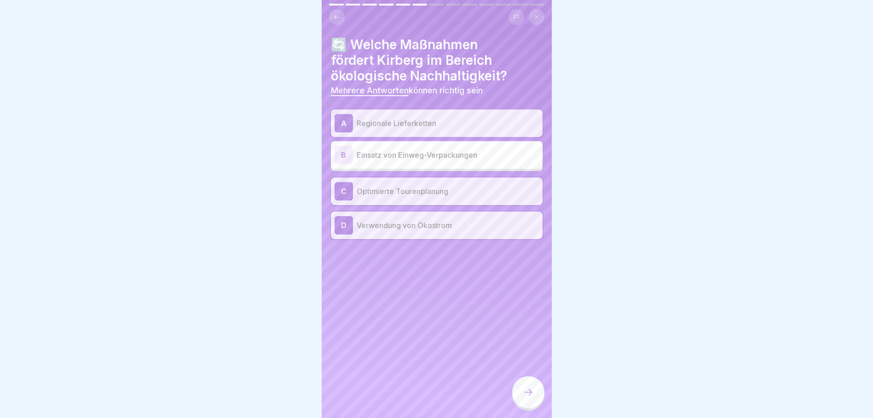
click at [519, 396] on div at bounding box center [528, 392] width 32 height 32
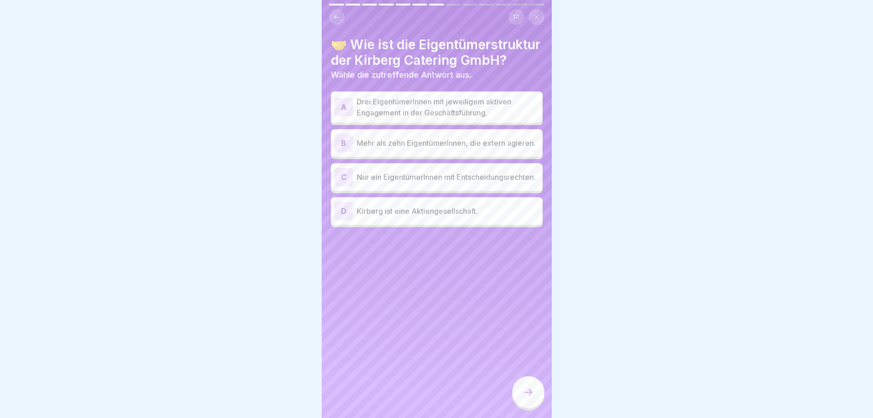
click at [449, 105] on p "Drei EigentümerInnen mit jeweiligem aktiven Engagement in der Geschäftsführung." at bounding box center [448, 107] width 182 height 22
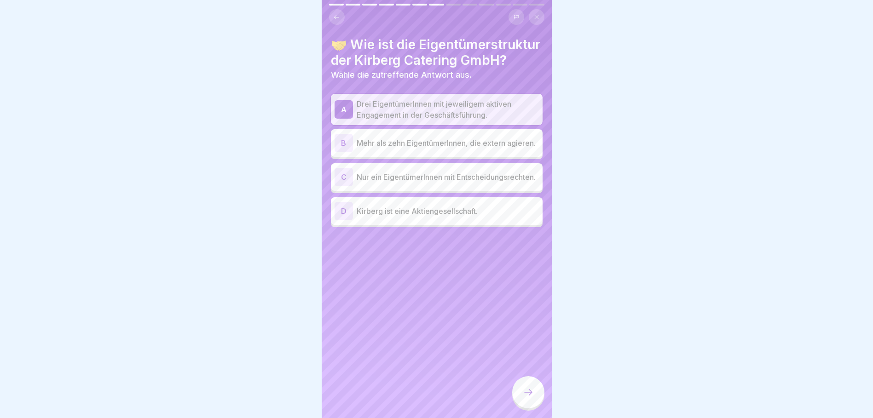
click at [531, 386] on div at bounding box center [528, 392] width 32 height 32
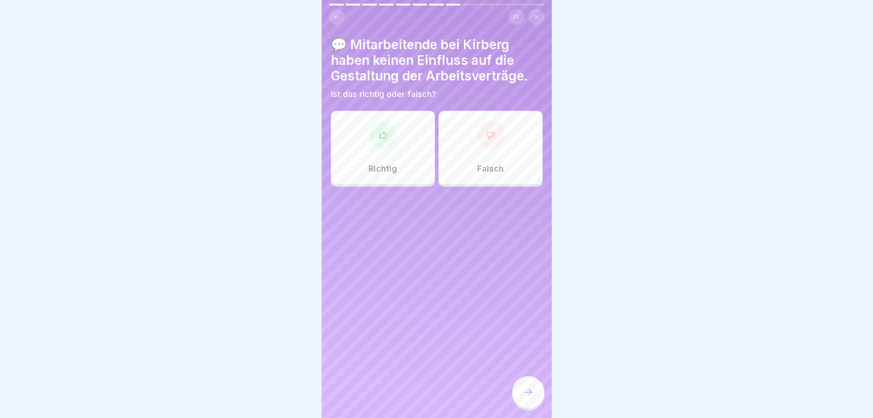
click at [499, 160] on div "Falsch" at bounding box center [490, 148] width 104 height 74
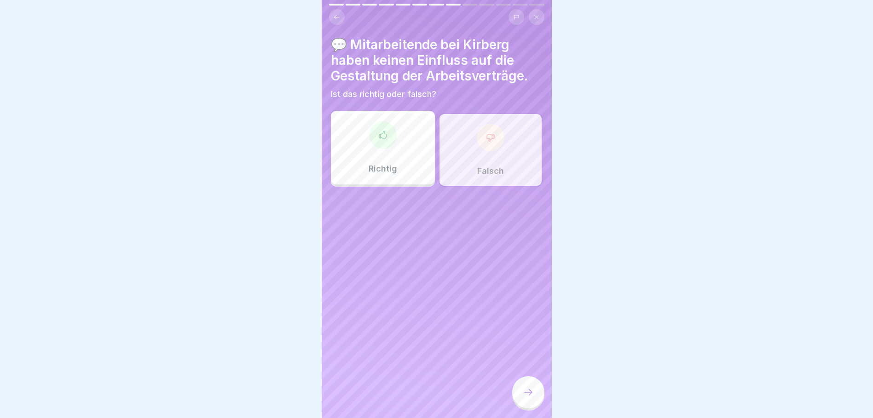
click at [531, 387] on div at bounding box center [528, 392] width 32 height 32
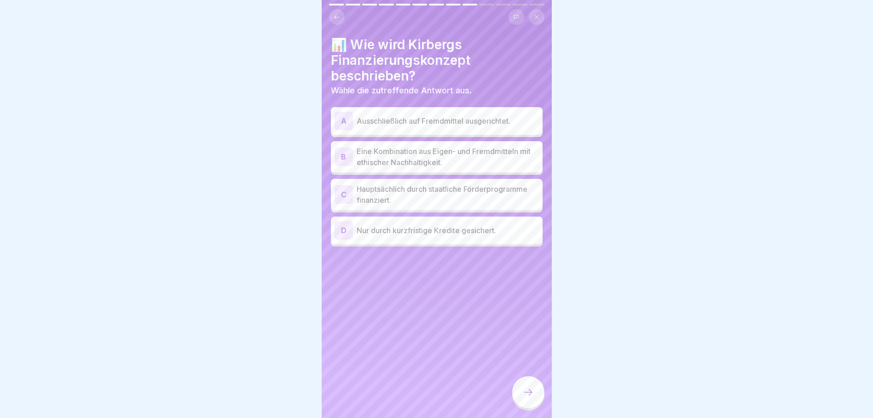
click at [473, 154] on p "Eine Kombination aus Eigen- und Fremdmitteln mit ethischer Nachhaltigkeit." at bounding box center [448, 157] width 182 height 22
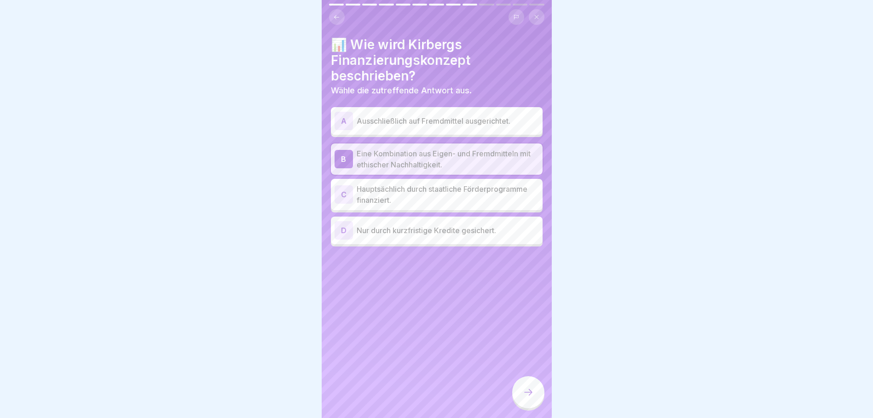
click at [534, 385] on div at bounding box center [528, 392] width 32 height 32
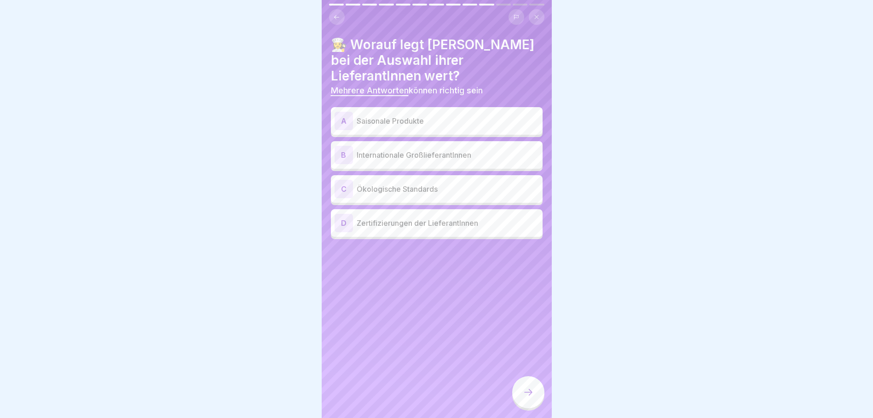
click at [470, 117] on p "Saisonale Produkte" at bounding box center [448, 120] width 182 height 11
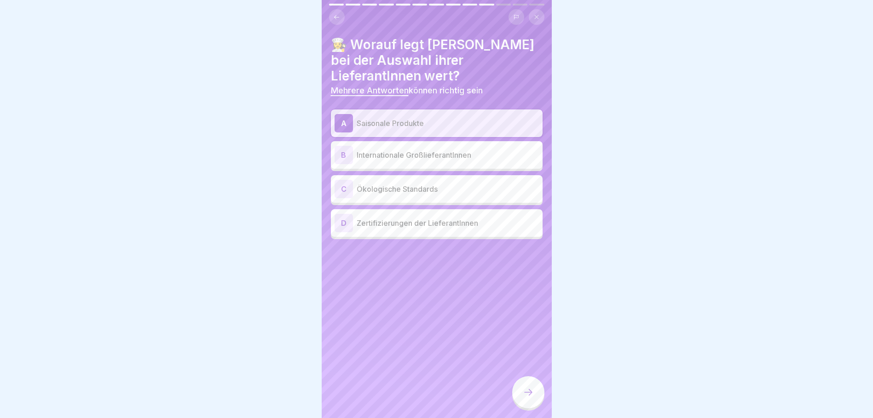
click at [470, 184] on p "Ökologische Standards" at bounding box center [448, 189] width 182 height 11
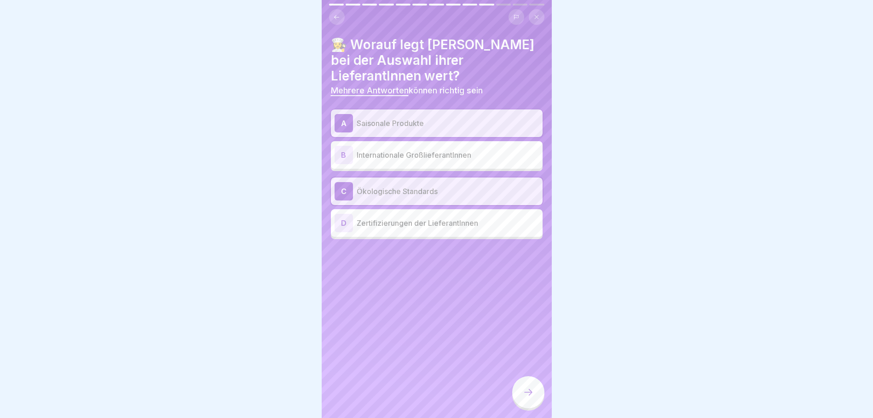
click at [479, 220] on p "Zertifizierungen der LieferantInnen" at bounding box center [448, 223] width 182 height 11
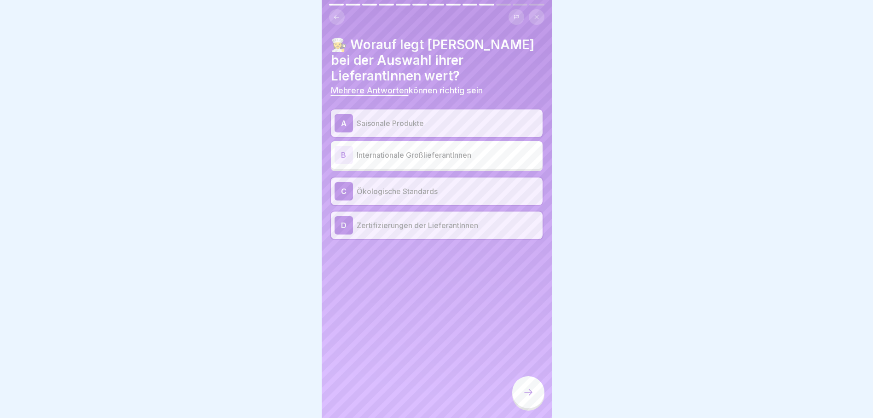
click at [527, 386] on div at bounding box center [528, 392] width 32 height 32
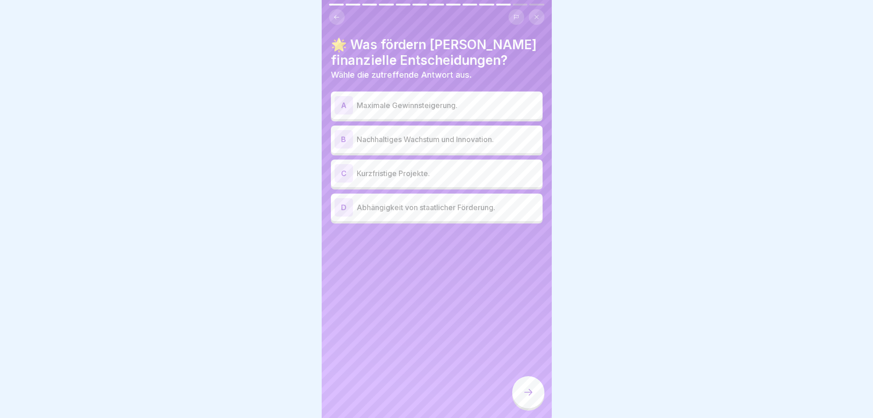
click at [476, 134] on p "Nachhaltiges Wachstum und Innovation." at bounding box center [448, 139] width 182 height 11
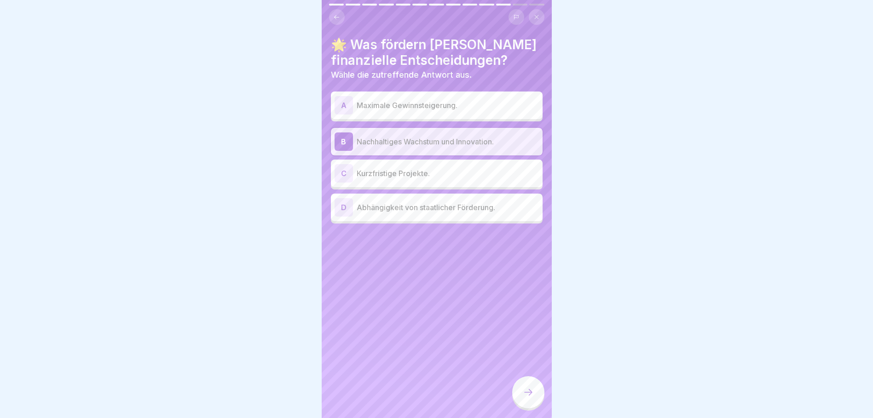
click at [525, 391] on icon at bounding box center [528, 392] width 11 height 11
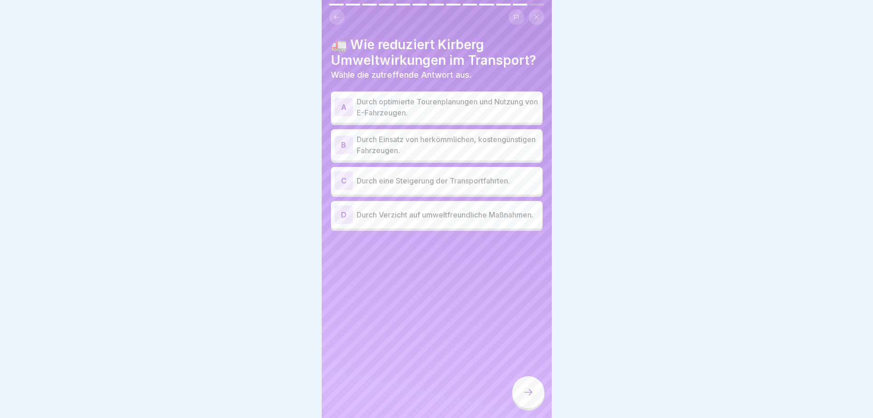
click at [475, 106] on p "Durch optimierte Tourenplanungen und Nutzung von E-Fahrzeugen." at bounding box center [448, 107] width 182 height 22
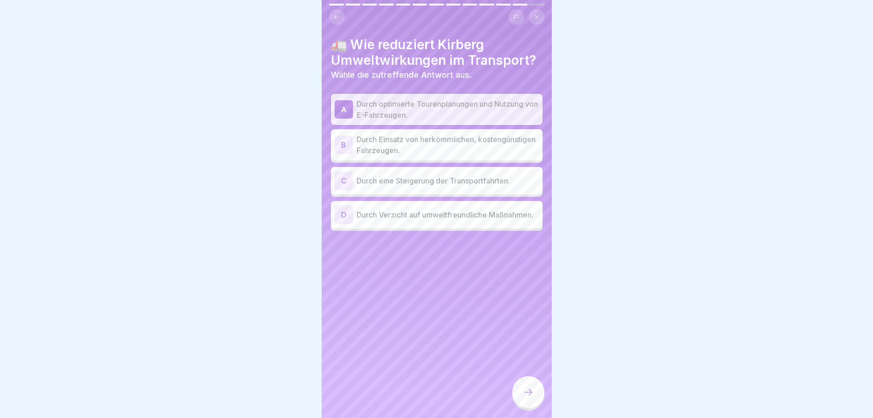
click at [473, 134] on p "Durch Einsatz von herkömmlichen, kostengünstigen Fahrzeugen." at bounding box center [448, 145] width 182 height 22
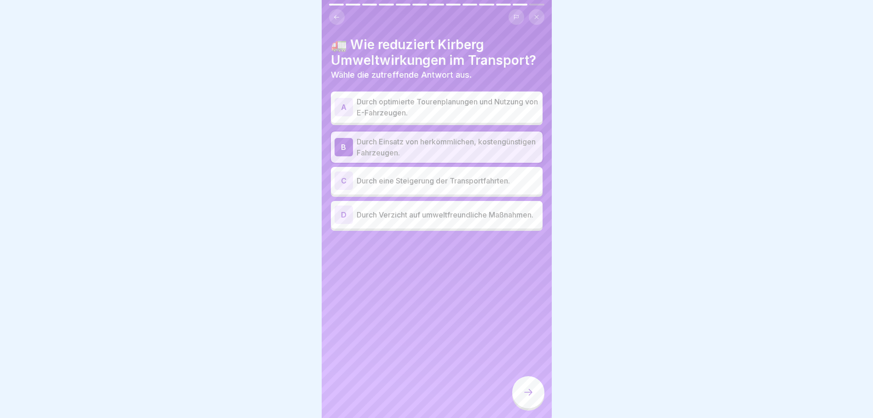
click at [476, 108] on p "Durch optimierte Tourenplanungen und Nutzung von E-Fahrzeugen." at bounding box center [448, 107] width 182 height 22
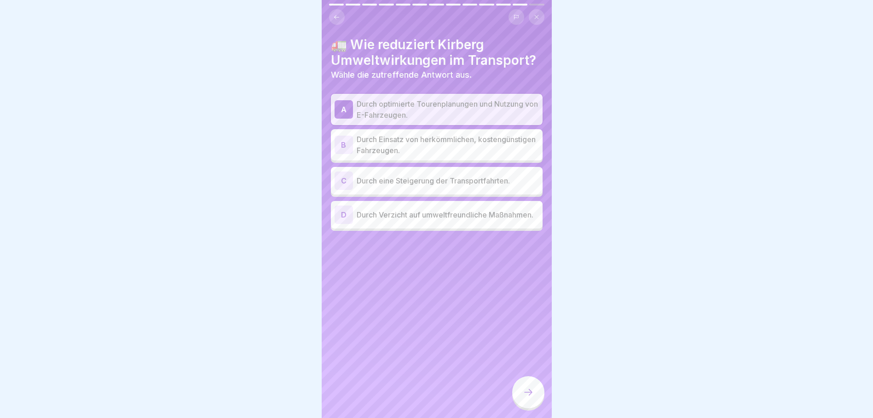
click at [527, 390] on icon at bounding box center [528, 392] width 11 height 11
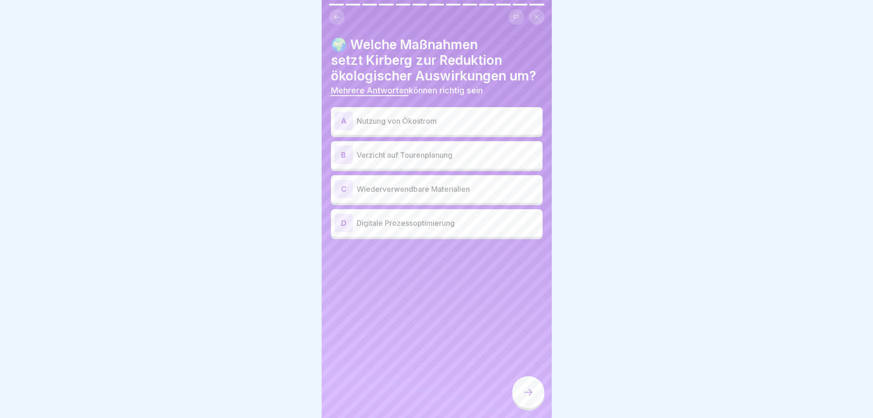
click at [472, 117] on p "Nutzung von Ökostrom" at bounding box center [448, 120] width 182 height 11
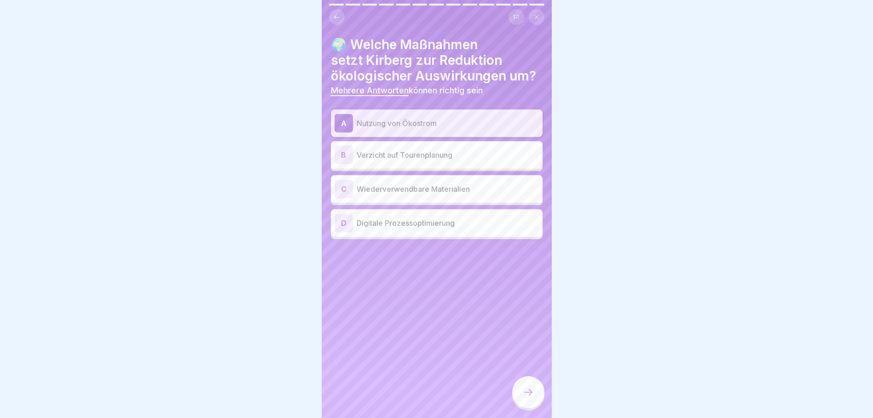
click at [467, 184] on p "Wiederverwendbare Materialien" at bounding box center [448, 189] width 182 height 11
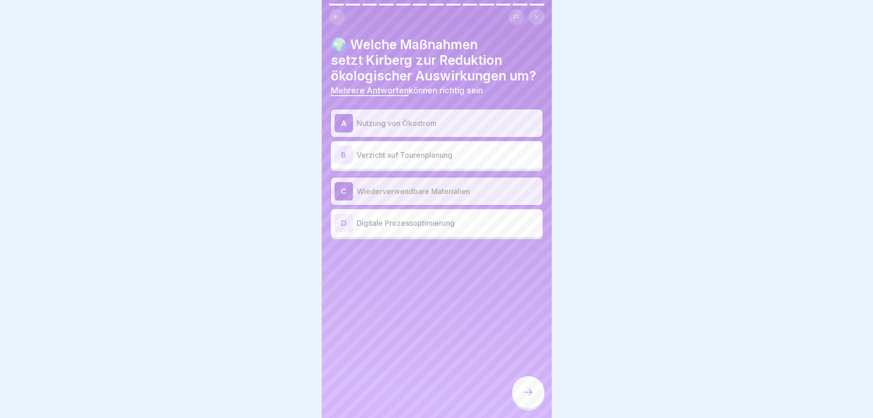
click at [487, 219] on p "Digitale Prozessoptimierung" at bounding box center [448, 223] width 182 height 11
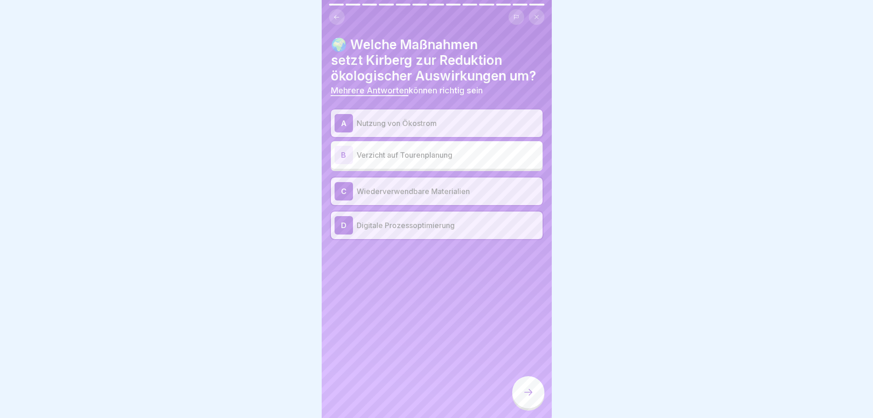
click at [531, 387] on div at bounding box center [528, 392] width 32 height 32
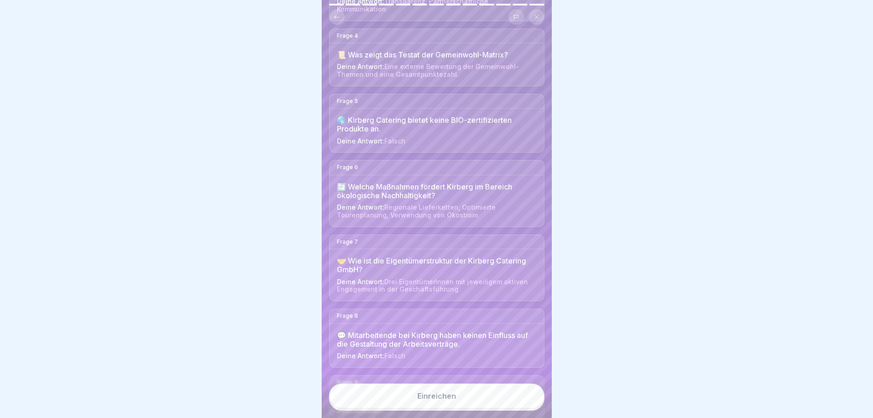
scroll to position [617, 0]
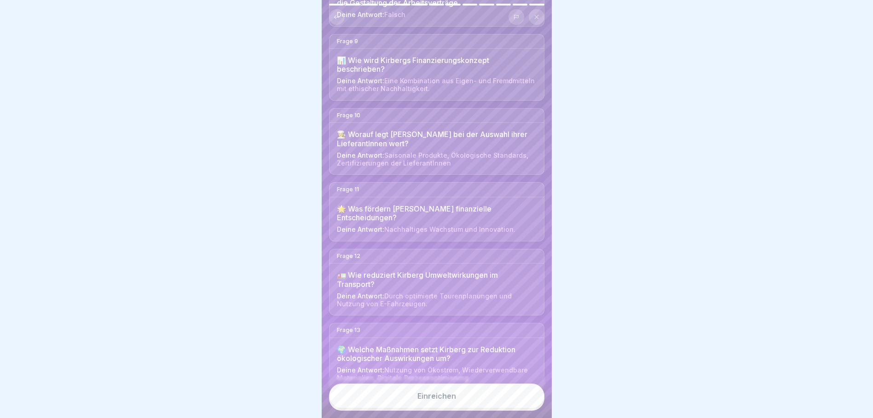
click at [480, 399] on button "Einreichen" at bounding box center [436, 396] width 215 height 25
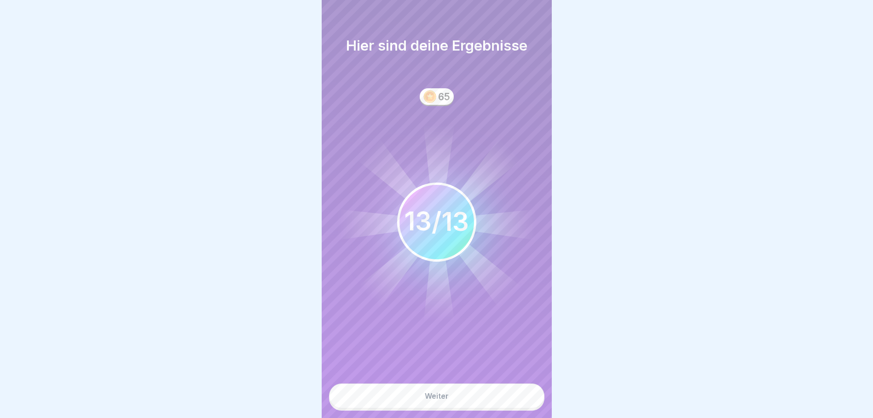
click at [480, 406] on button "Weiter" at bounding box center [436, 396] width 215 height 25
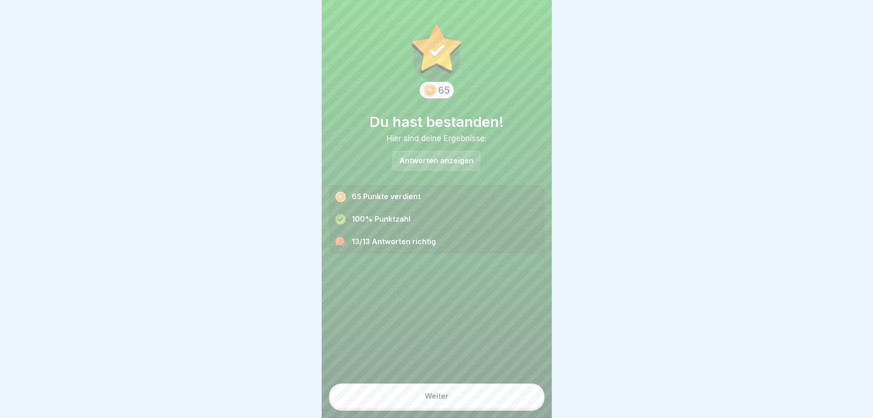
click at [433, 399] on button "Weiter" at bounding box center [436, 396] width 215 height 25
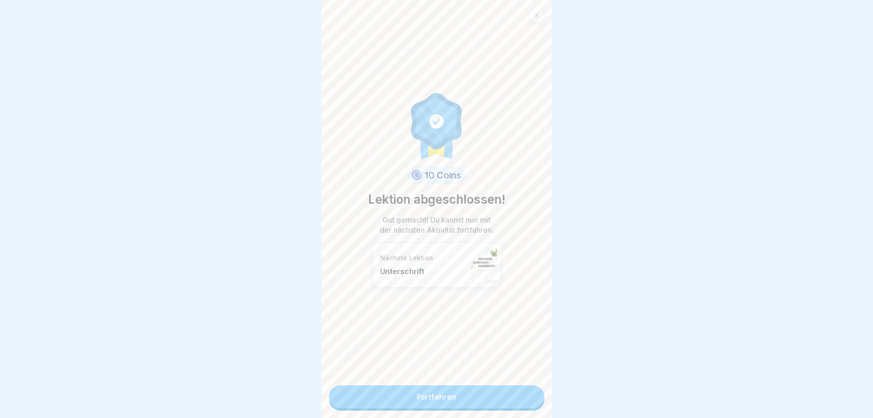
click at [439, 398] on link "Fortfahren" at bounding box center [436, 397] width 215 height 23
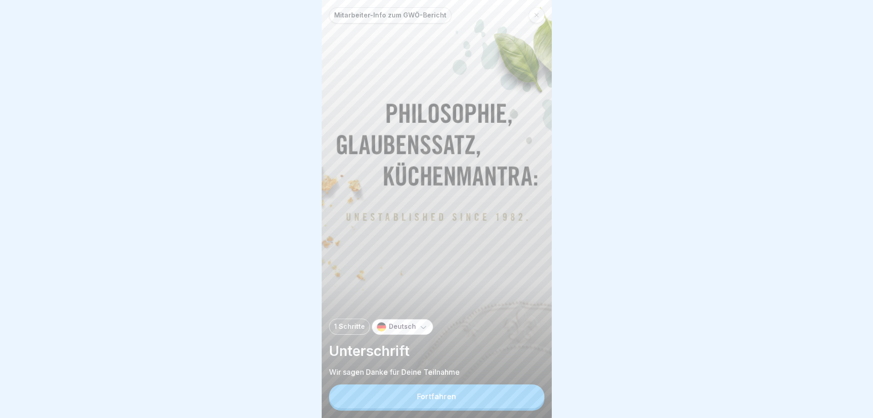
scroll to position [7, 0]
click at [448, 392] on button "Fortfahren" at bounding box center [436, 397] width 215 height 24
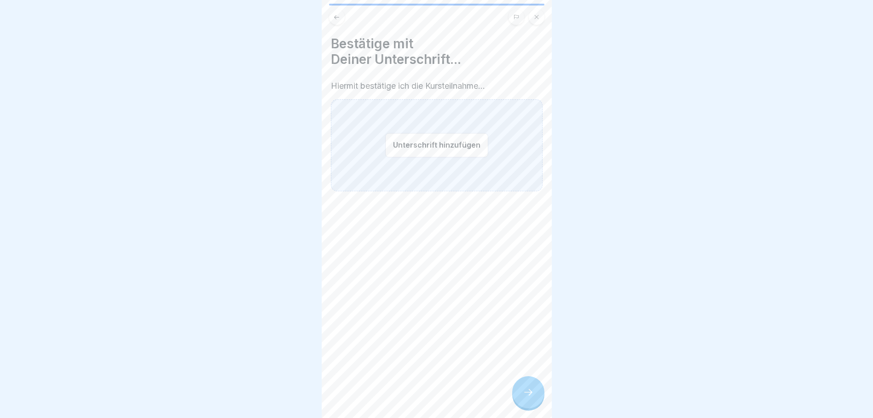
click at [422, 136] on button "Unterschrift hinzufügen" at bounding box center [436, 145] width 103 height 24
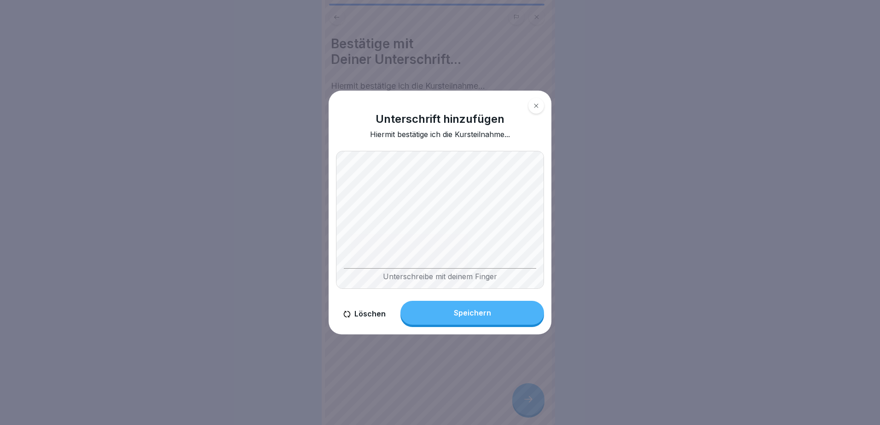
click at [496, 309] on button "Speichern" at bounding box center [472, 313] width 144 height 24
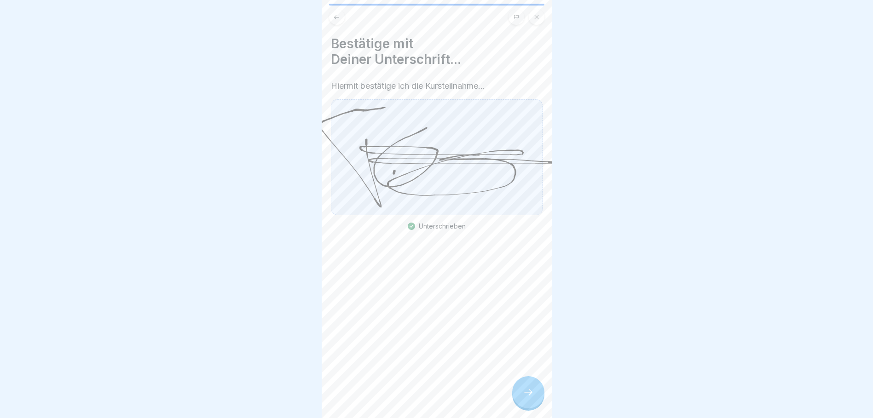
click at [530, 398] on icon at bounding box center [528, 392] width 11 height 11
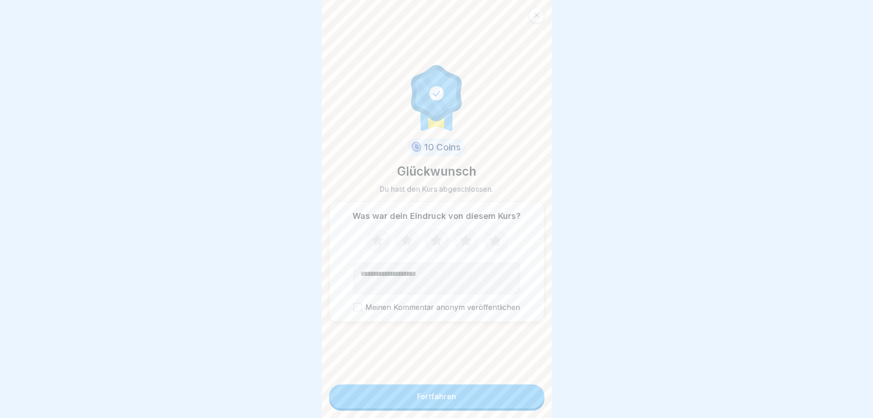
click at [492, 244] on icon at bounding box center [495, 241] width 12 height 12
click at [494, 356] on div "10 Coins Glückwunsch Du hast den Kurs abgeschlossen. Was war dein Eindruck von …" at bounding box center [436, 192] width 215 height 370
click at [474, 403] on button "Fortfahren" at bounding box center [436, 397] width 215 height 24
click at [420, 401] on div "Fortfahren" at bounding box center [436, 396] width 39 height 8
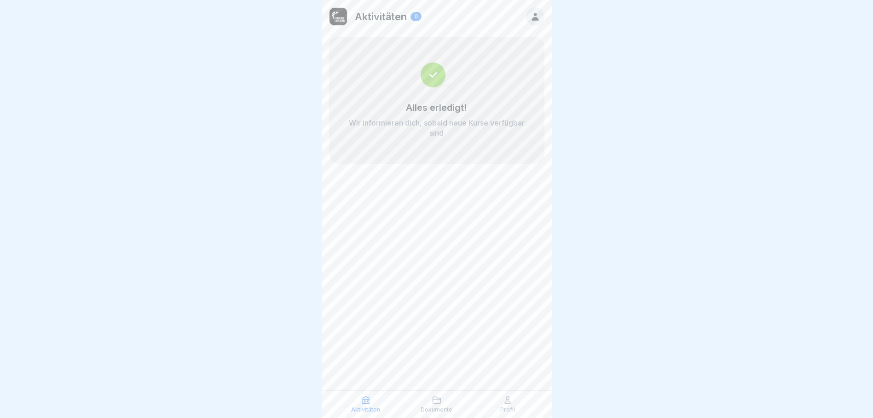
click at [433, 408] on p "Dokumente" at bounding box center [437, 410] width 32 height 6
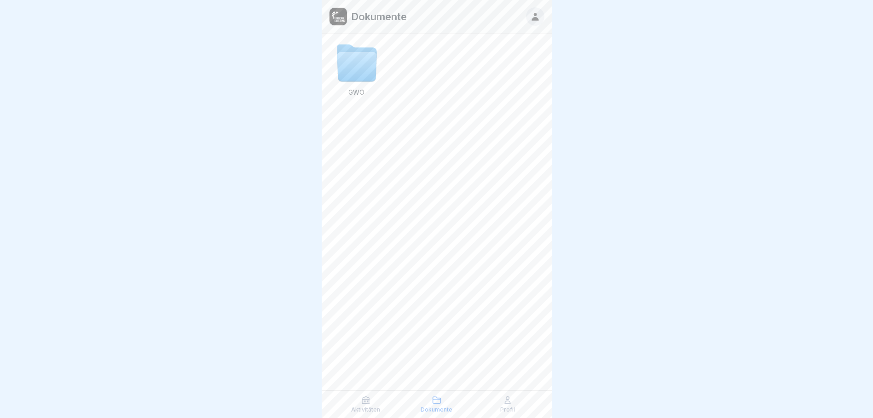
click at [507, 403] on icon at bounding box center [507, 400] width 9 height 9
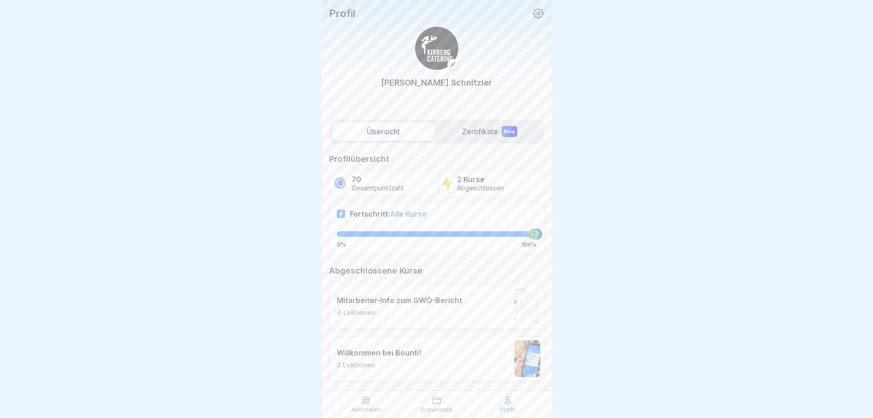
click at [477, 135] on label "Zertifikate New" at bounding box center [489, 131] width 103 height 18
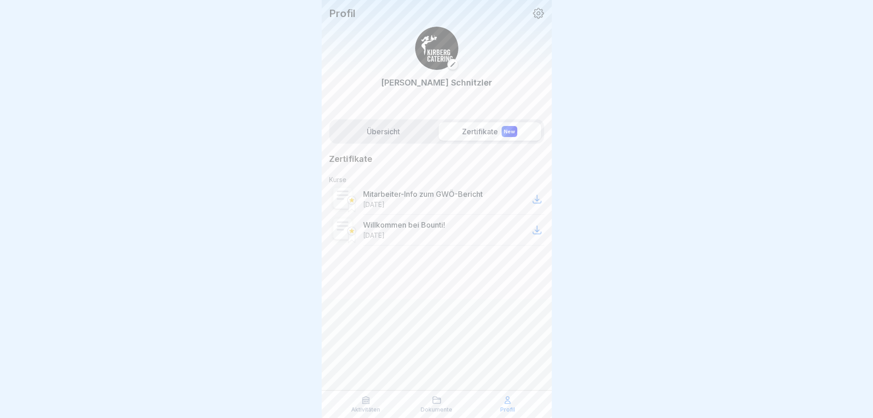
click at [407, 128] on label "Übersicht" at bounding box center [383, 131] width 103 height 18
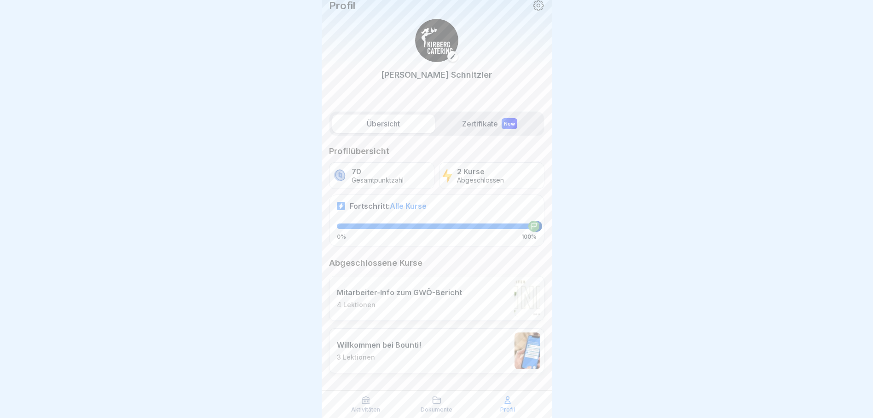
scroll to position [10, 0]
